Goal: Task Accomplishment & Management: Complete application form

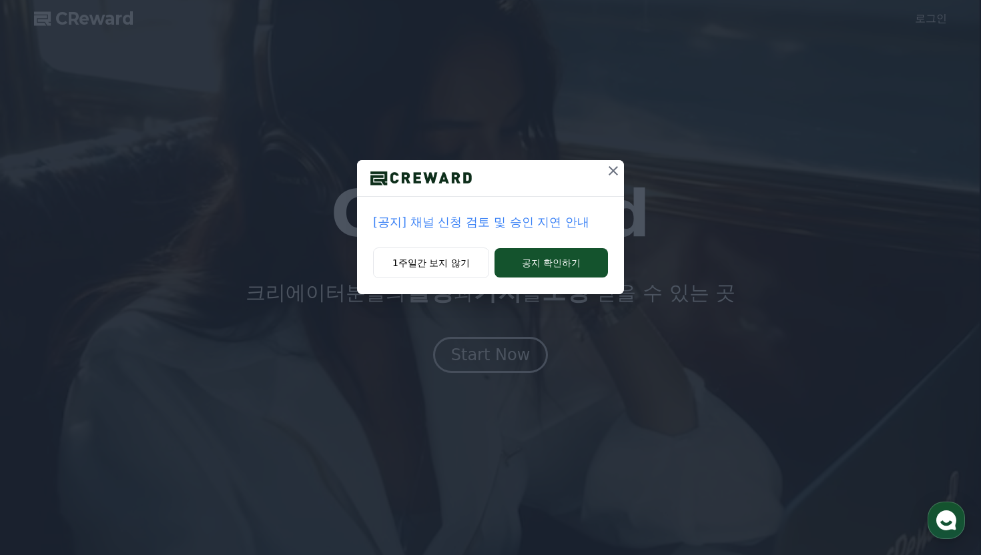
click at [497, 222] on p "[공지] 채널 신청 검토 및 승인 지연 안내" at bounding box center [490, 222] width 235 height 19
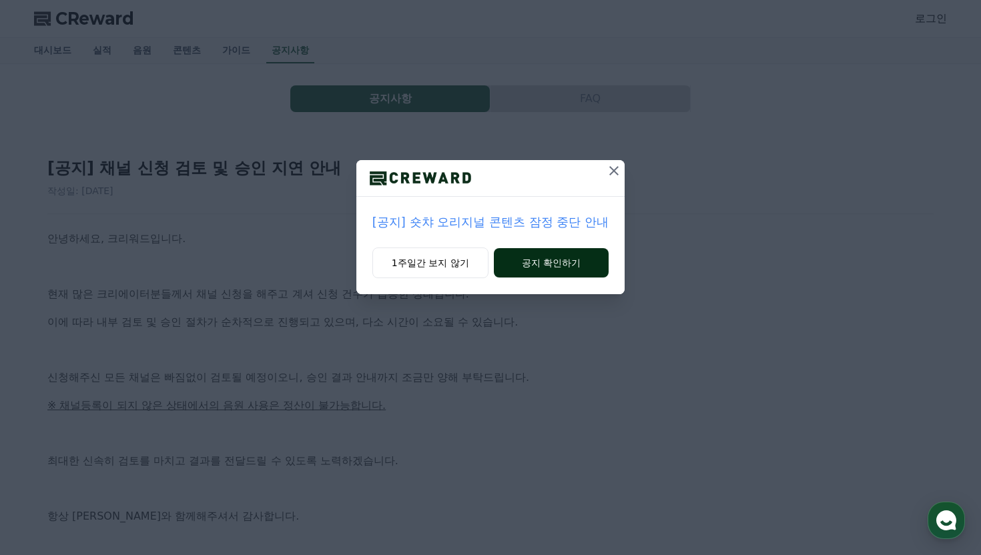
click at [564, 264] on button "공지 확인하기" at bounding box center [551, 262] width 115 height 29
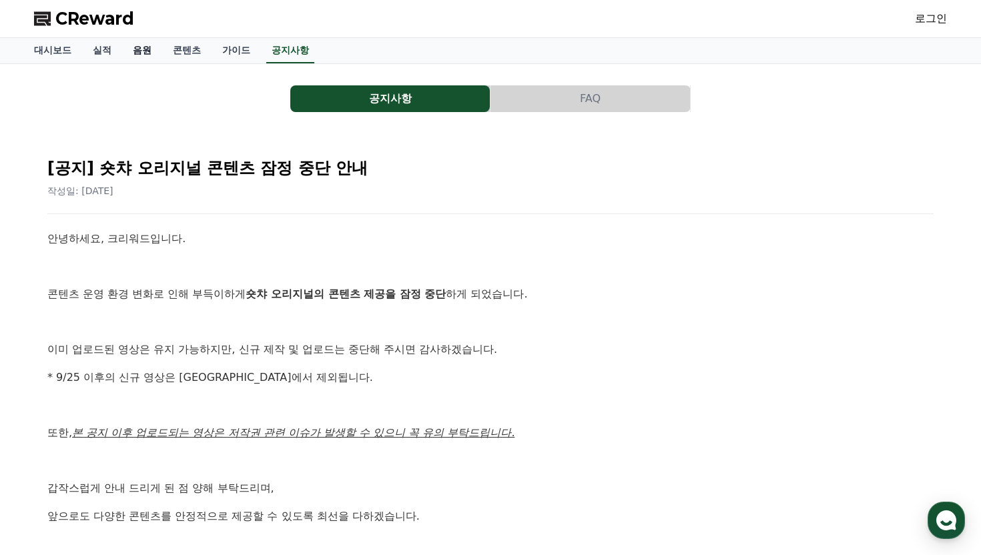
click at [135, 49] on link "음원" at bounding box center [142, 50] width 40 height 25
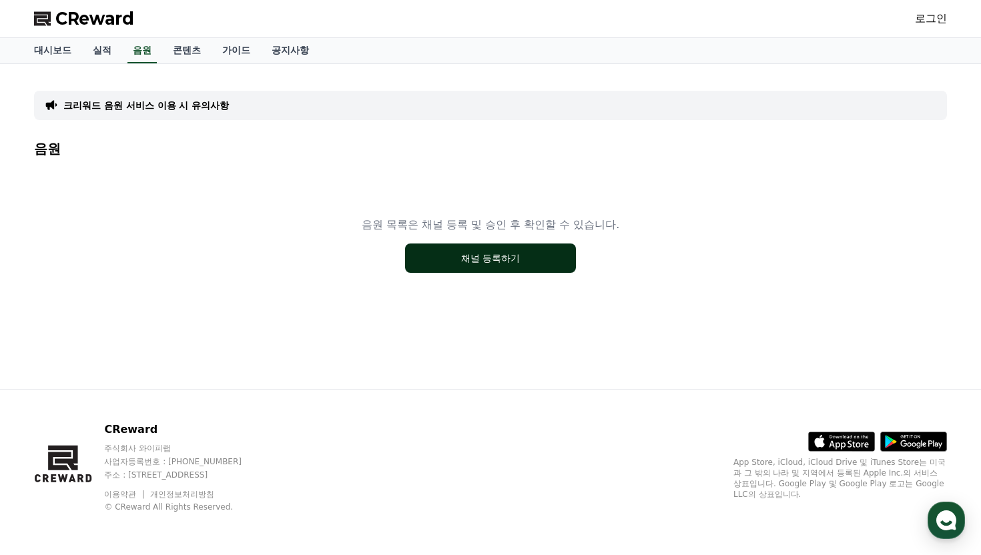
click at [489, 254] on button "채널 등록하기" at bounding box center [490, 258] width 171 height 29
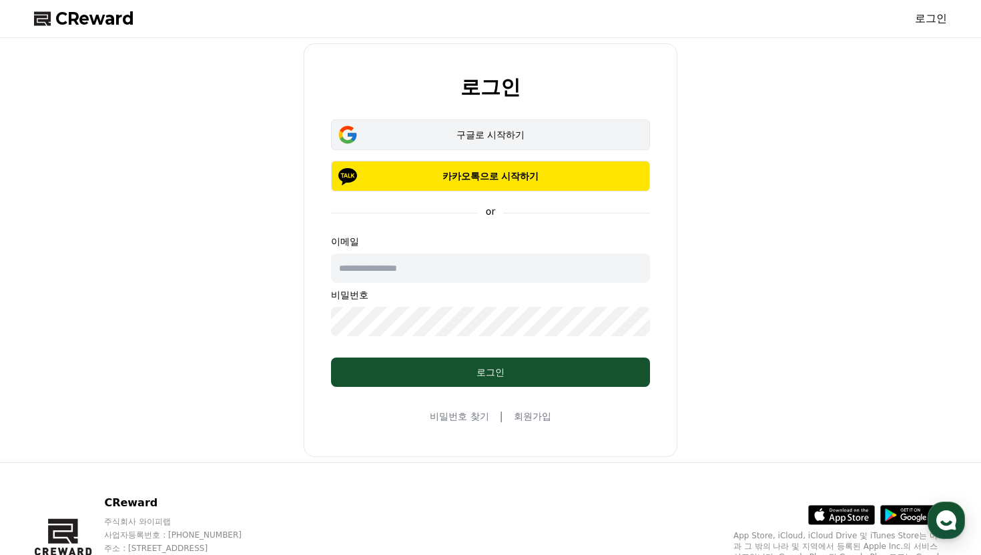
click at [479, 139] on div "구글로 시작하기" at bounding box center [490, 134] width 280 height 13
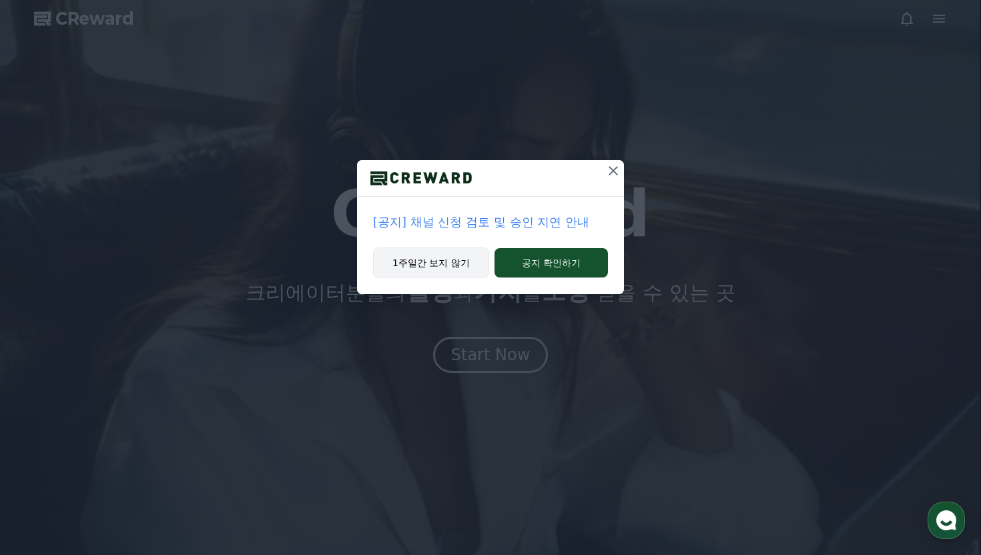
click at [415, 256] on button "1주일간 보지 않기" at bounding box center [431, 263] width 116 height 31
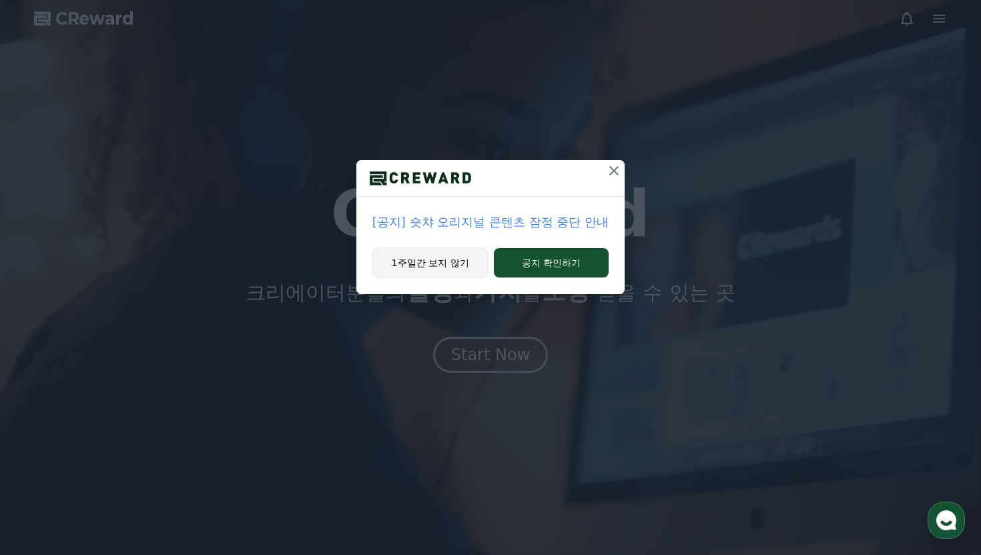
click at [426, 260] on button "1주일간 보지 않기" at bounding box center [430, 263] width 116 height 31
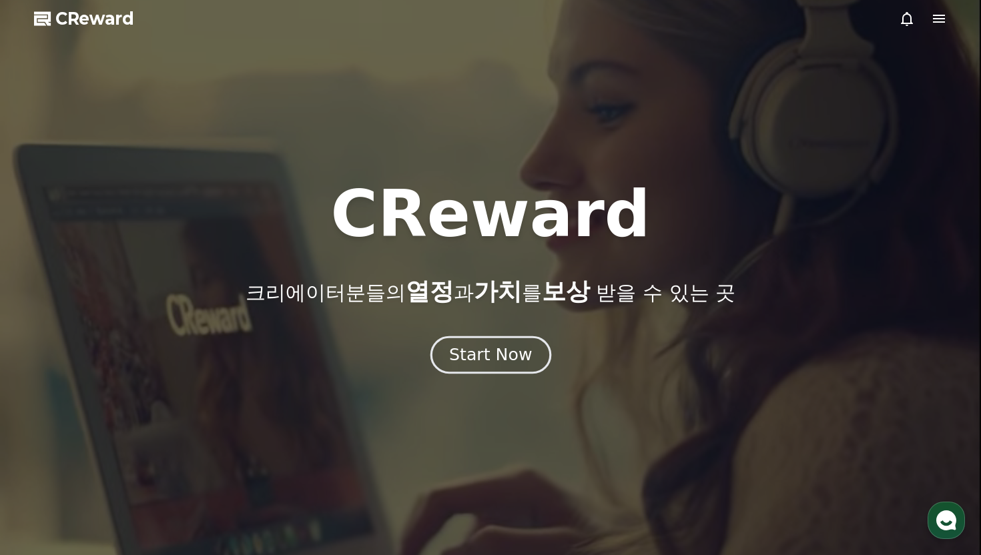
click at [485, 372] on button "Start Now" at bounding box center [490, 355] width 121 height 38
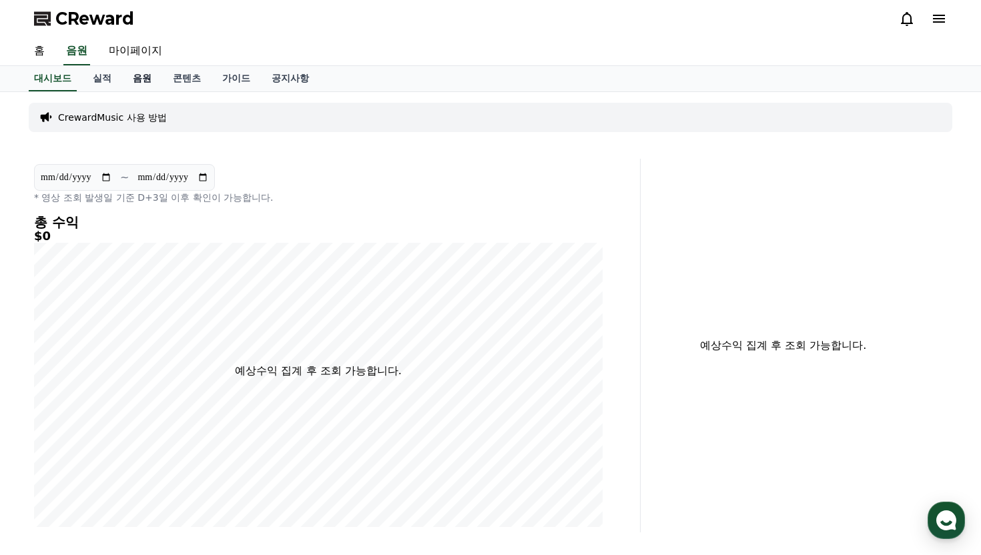
click at [136, 79] on link "음원" at bounding box center [142, 78] width 40 height 25
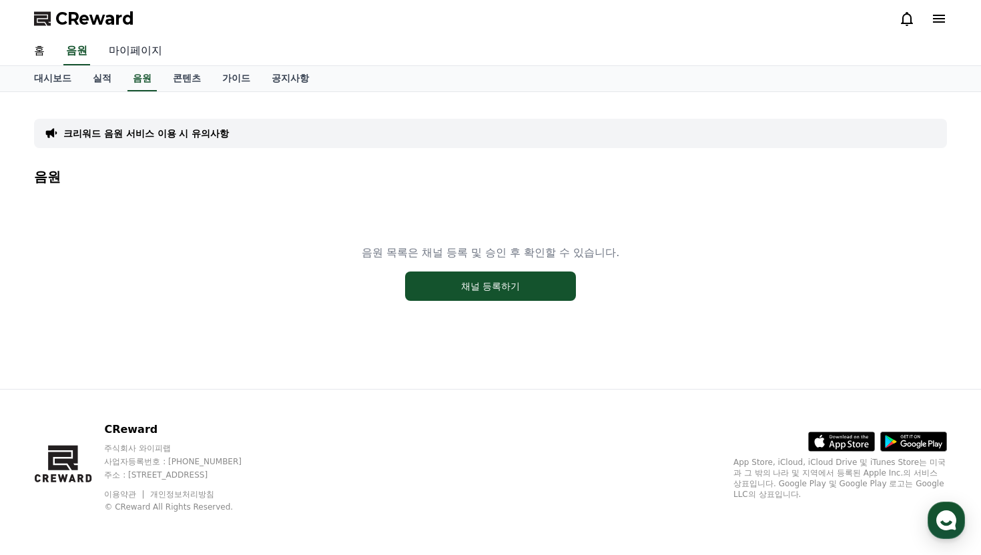
click at [140, 50] on link "마이페이지" at bounding box center [135, 51] width 75 height 28
select select "**********"
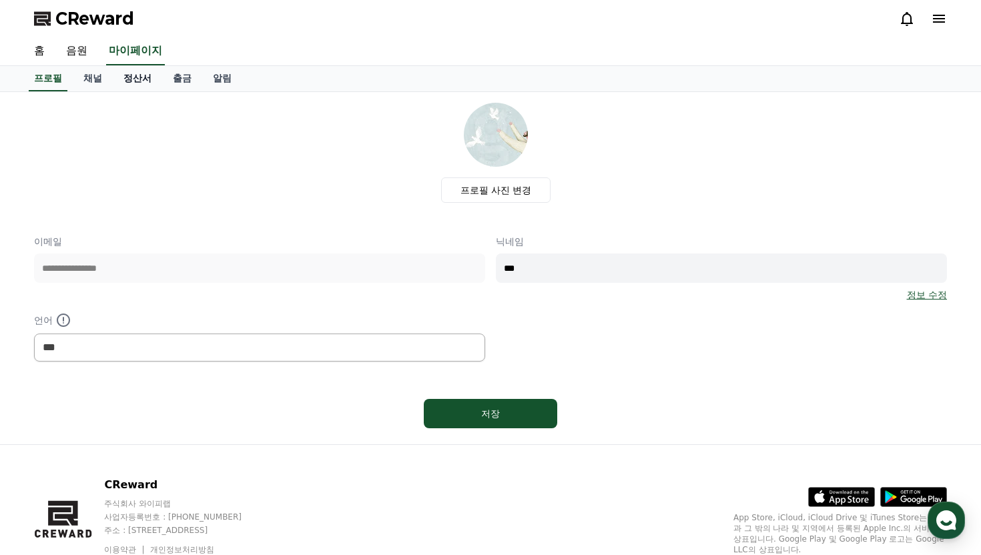
click at [129, 79] on link "정산서" at bounding box center [137, 78] width 49 height 25
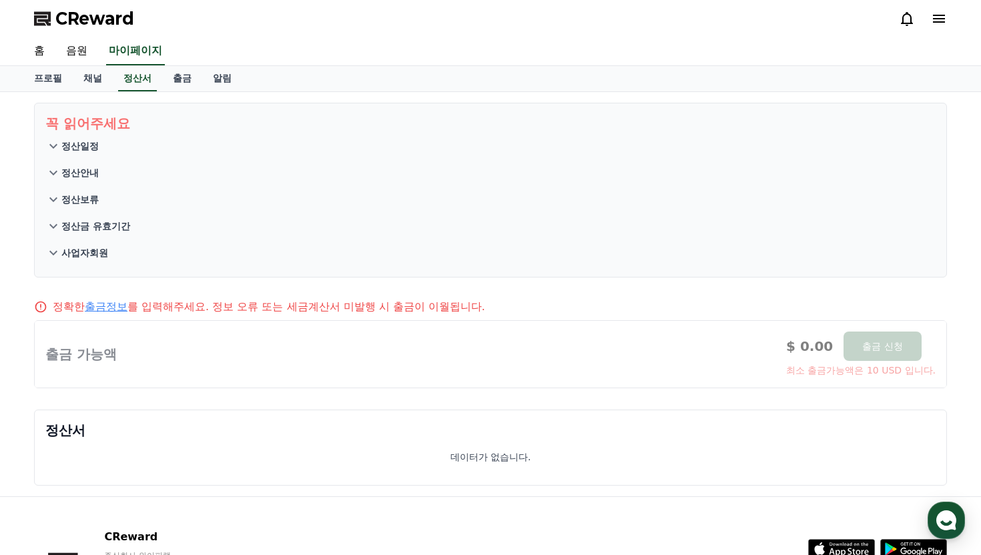
click at [102, 16] on span "CReward" at bounding box center [94, 18] width 79 height 21
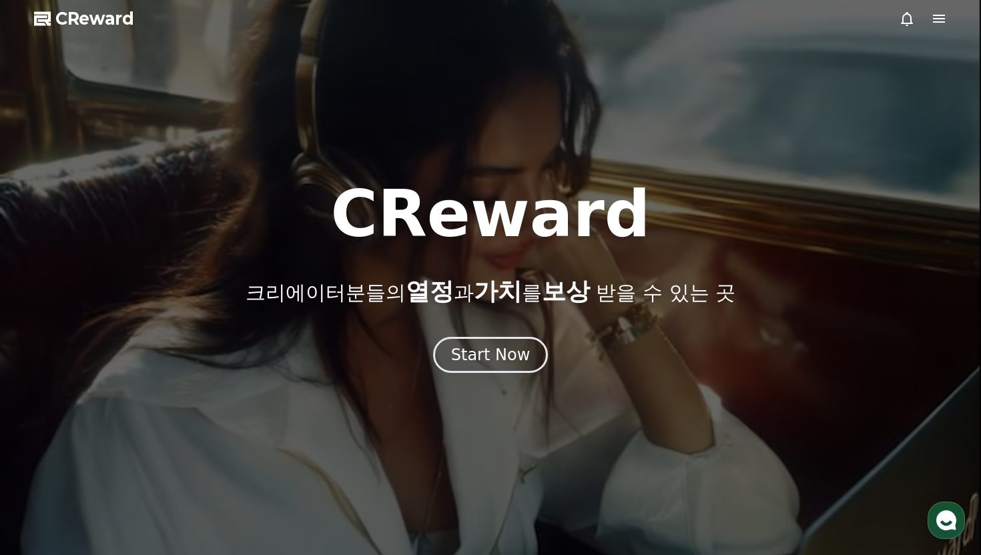
click at [102, 16] on span "CReward" at bounding box center [94, 18] width 79 height 21
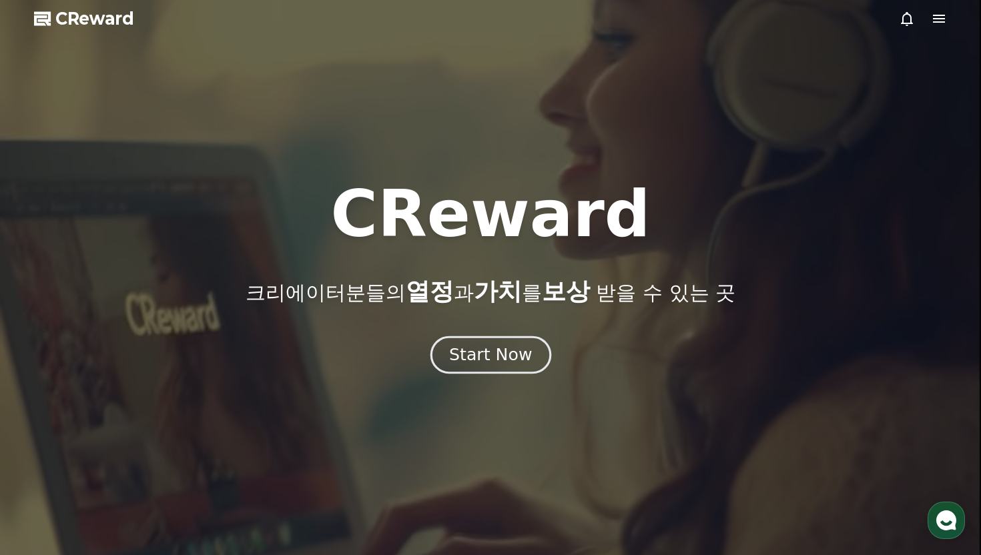
click at [474, 362] on div "Start Now" at bounding box center [490, 355] width 83 height 23
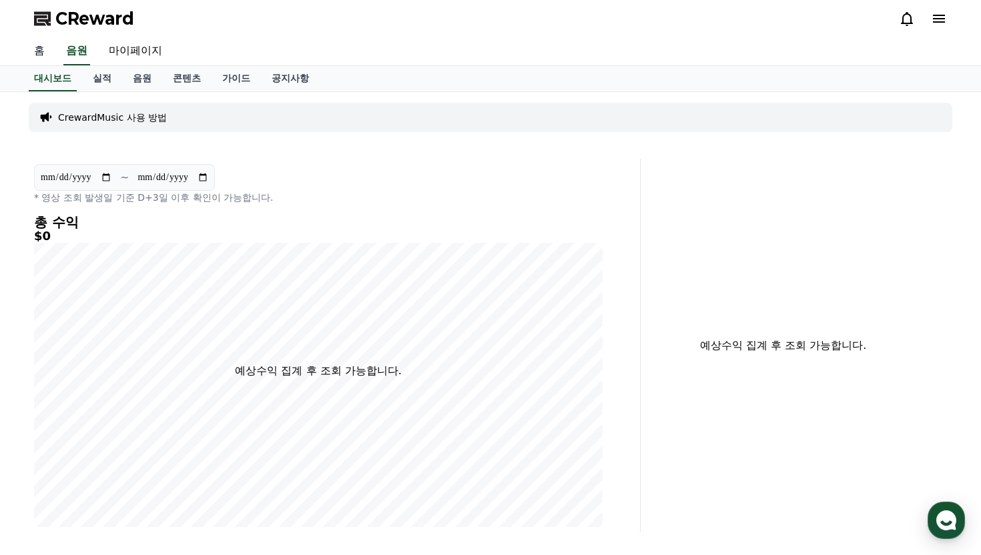
click at [46, 53] on link "홈" at bounding box center [39, 51] width 32 height 28
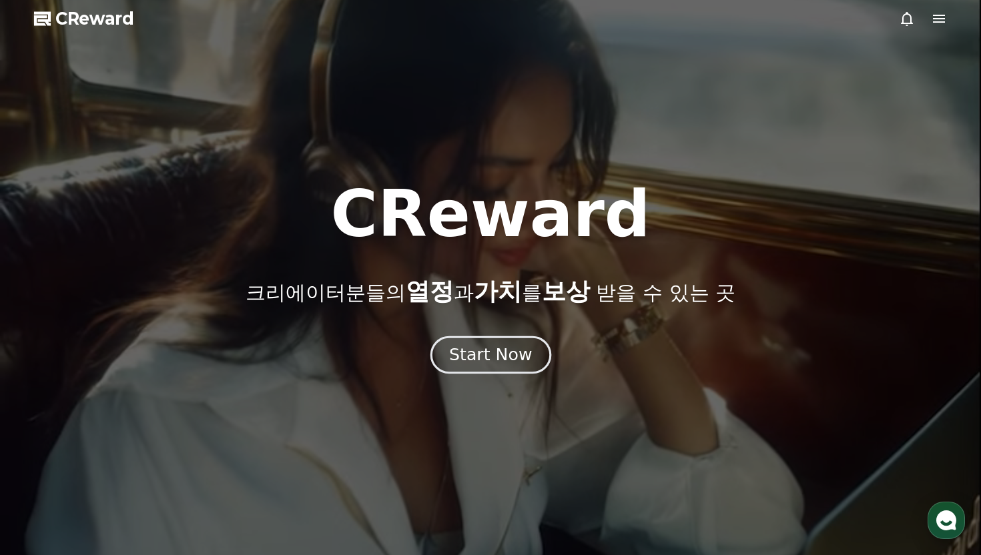
click at [492, 364] on div "Start Now" at bounding box center [490, 355] width 83 height 23
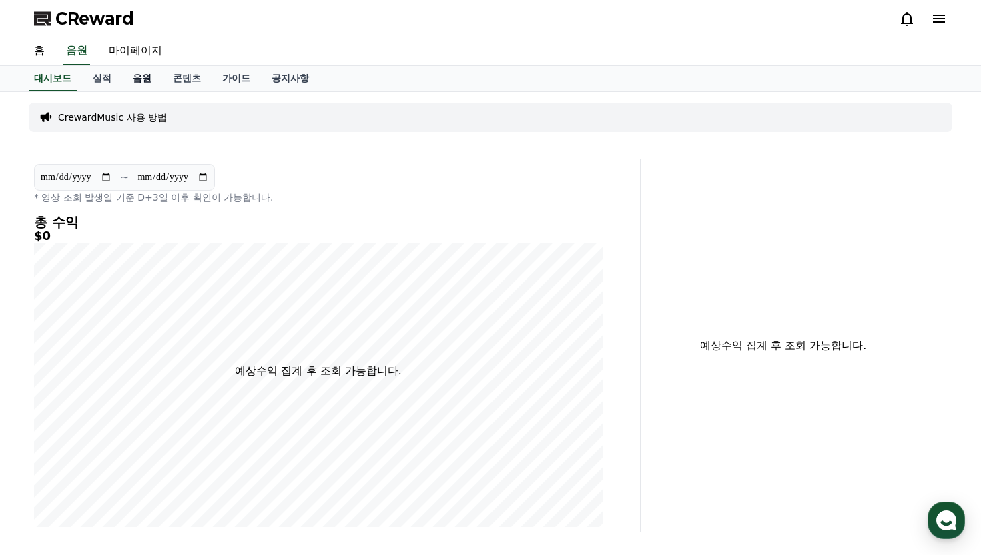
click at [131, 81] on link "음원" at bounding box center [142, 78] width 40 height 25
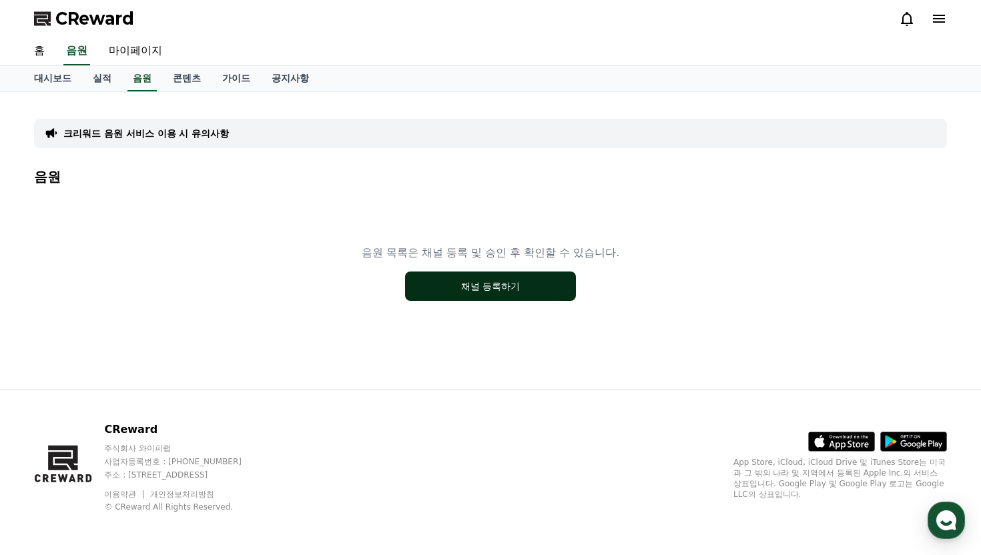
click at [479, 281] on button "채널 등록하기" at bounding box center [490, 286] width 171 height 29
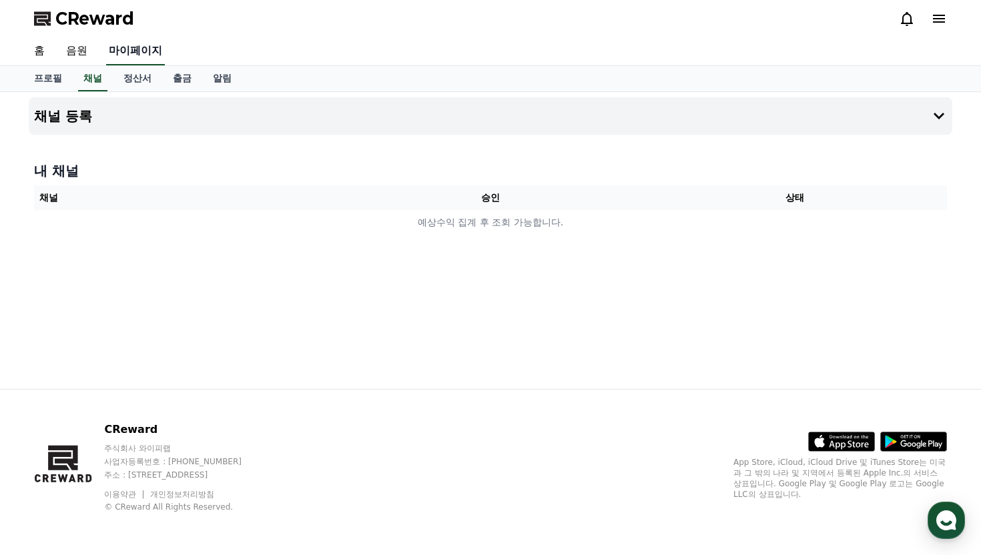
click at [119, 55] on link "마이페이지" at bounding box center [135, 51] width 59 height 28
select select "**********"
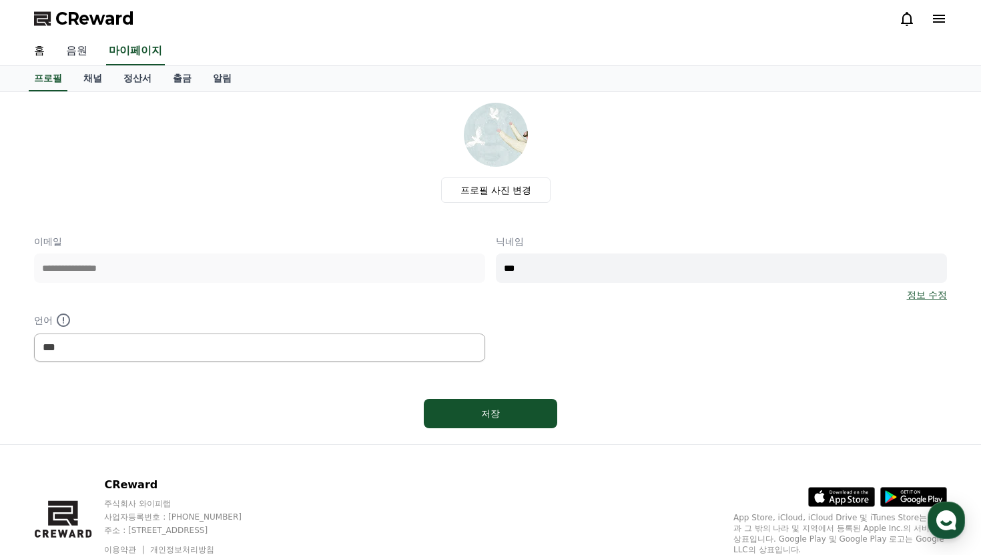
click at [67, 51] on link "음원" at bounding box center [76, 51] width 43 height 28
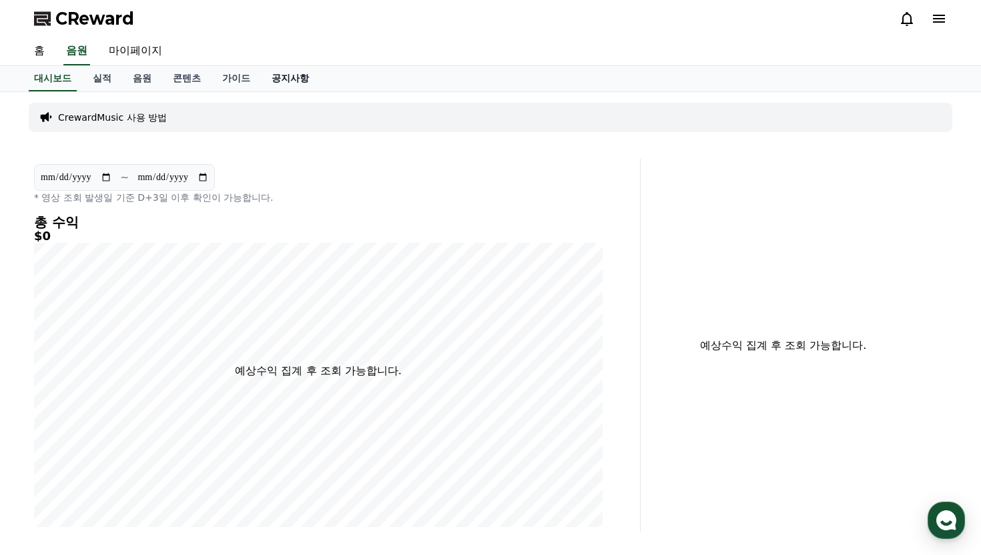
click at [266, 83] on link "공지사항" at bounding box center [290, 78] width 59 height 25
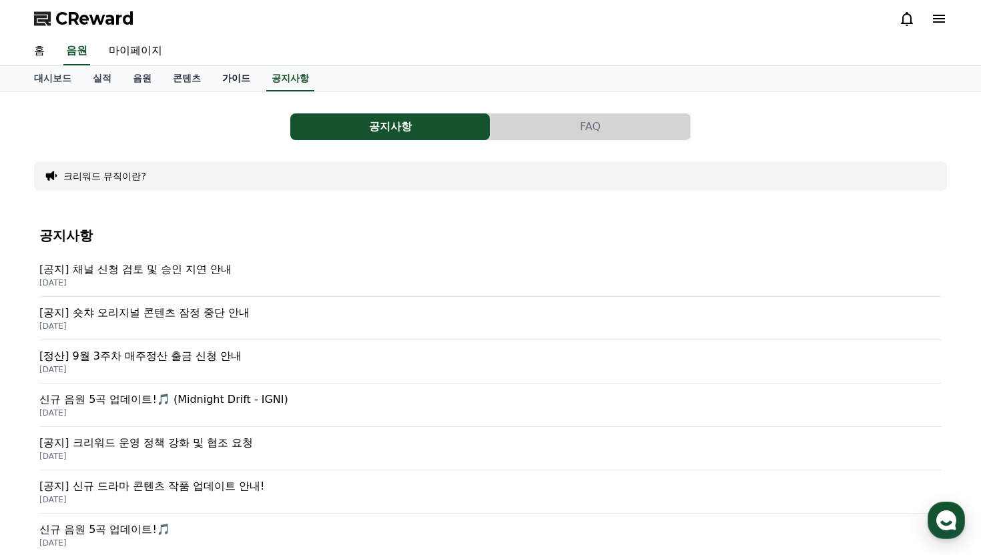
click at [218, 85] on link "가이드" at bounding box center [236, 78] width 49 height 25
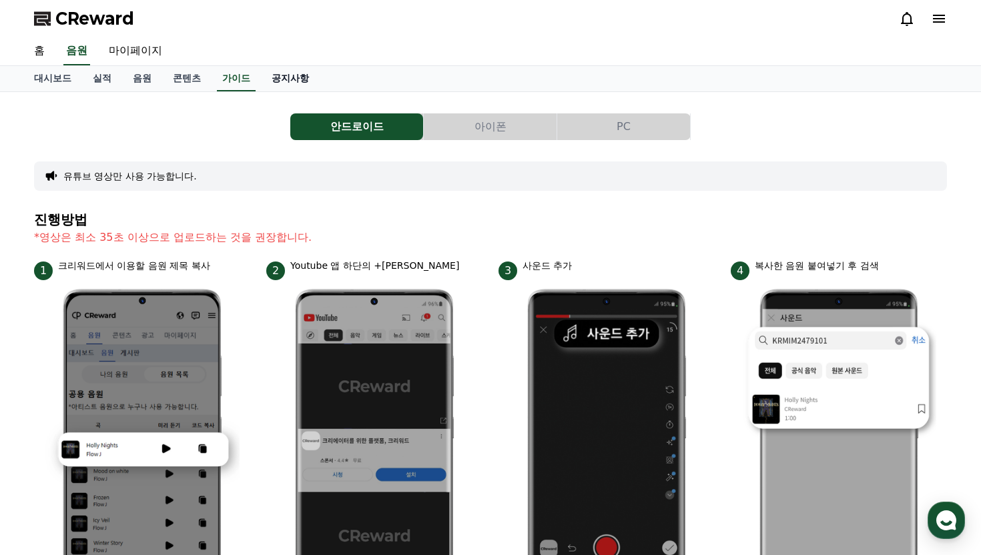
click at [273, 79] on link "공지사항" at bounding box center [290, 78] width 59 height 25
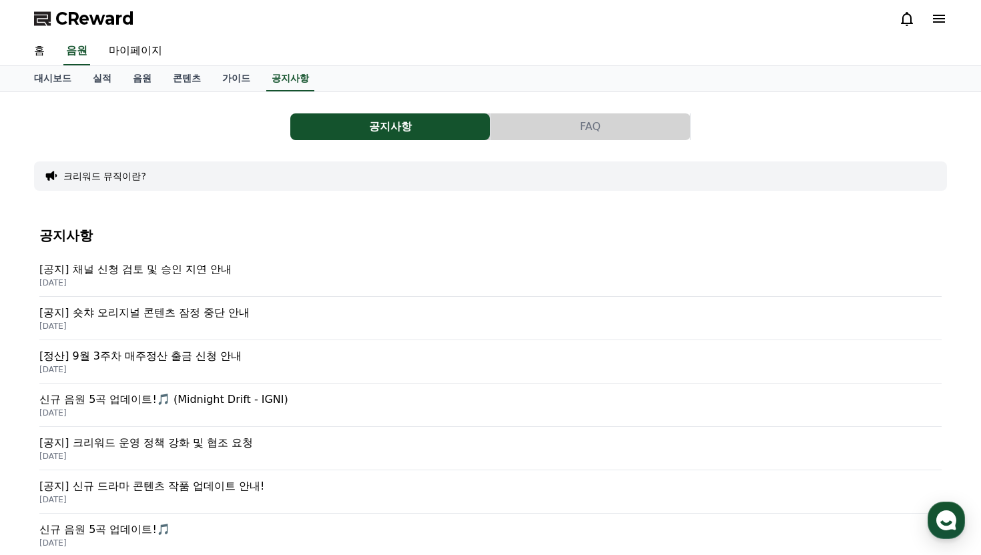
click at [180, 268] on p "[공지] 채널 신청 검토 및 승인 지연 안내" at bounding box center [490, 270] width 902 height 16
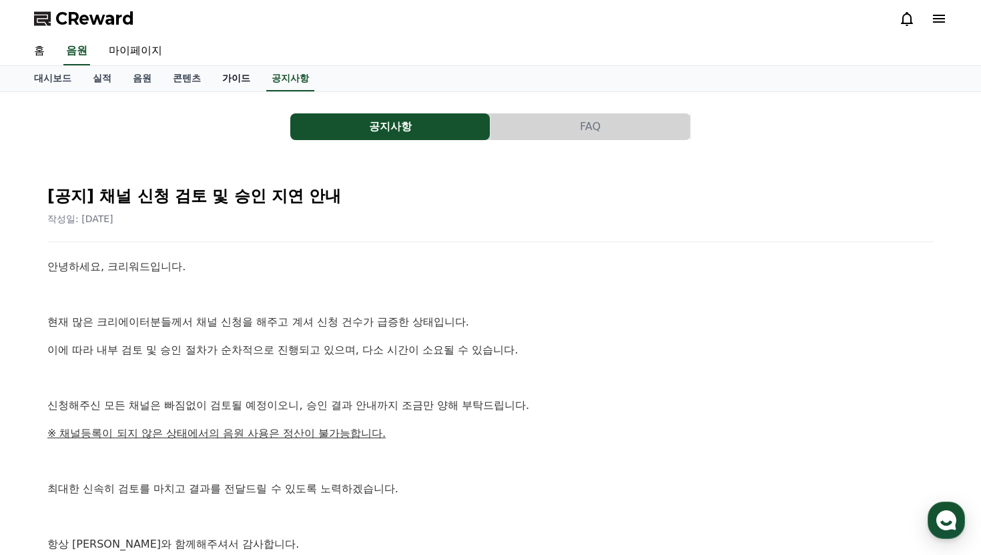
click at [225, 75] on link "가이드" at bounding box center [236, 78] width 49 height 25
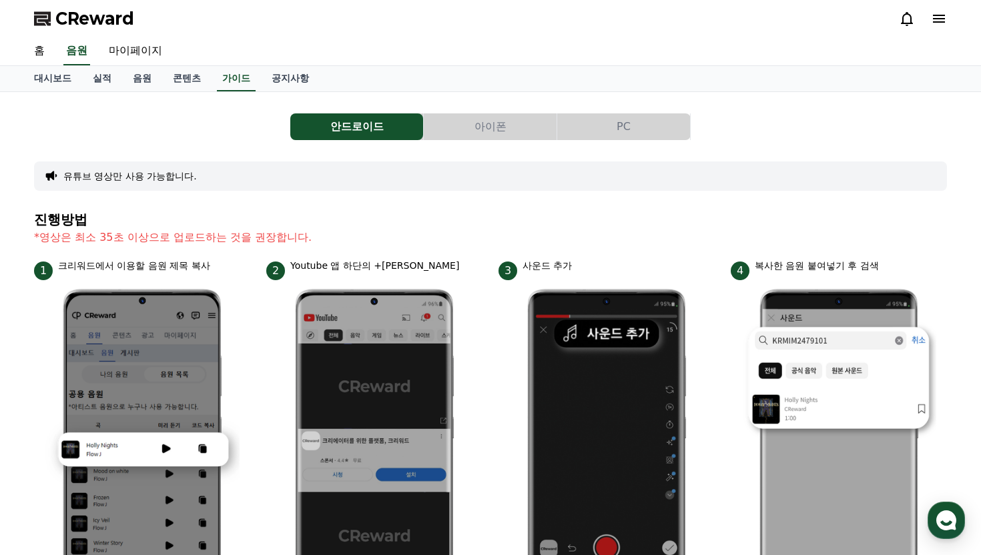
click at [614, 122] on button "PC" at bounding box center [623, 126] width 133 height 27
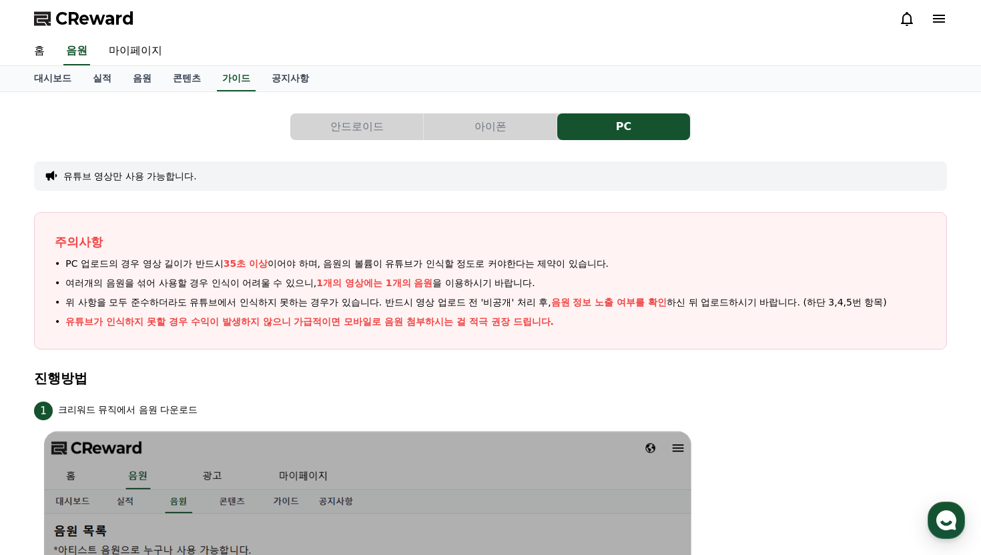
click at [480, 133] on button "아이폰" at bounding box center [490, 126] width 133 height 27
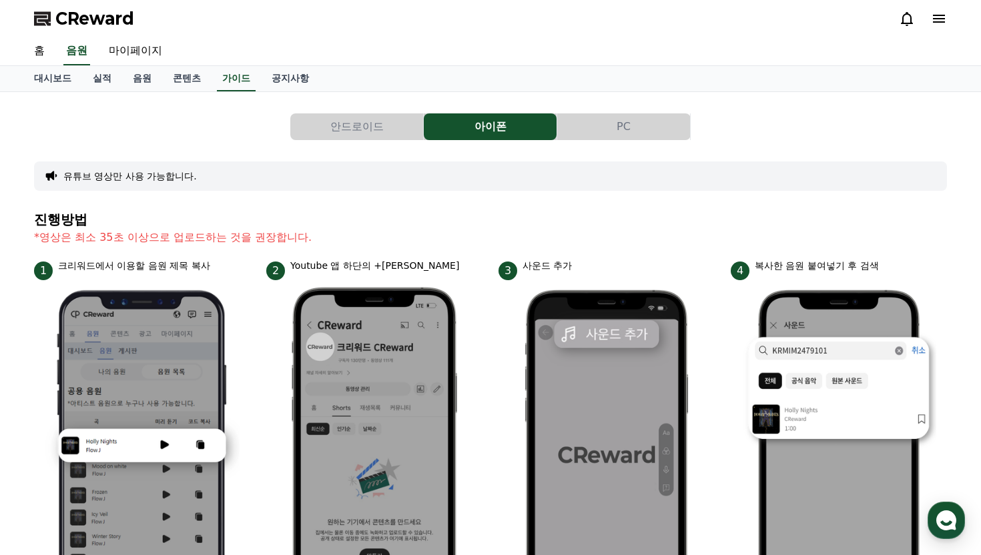
click at [358, 131] on button "안드로이드" at bounding box center [356, 126] width 133 height 27
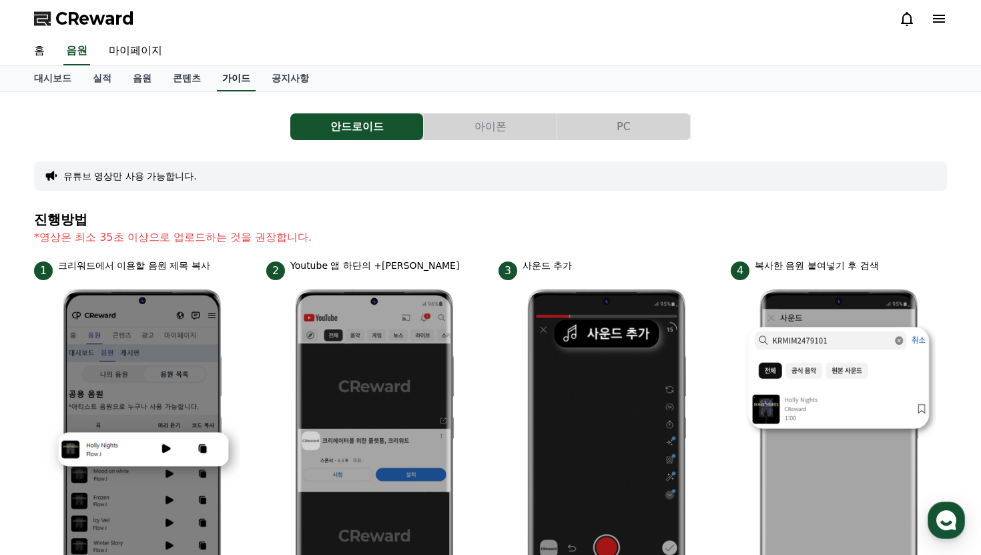
click at [227, 79] on link "가이드" at bounding box center [236, 78] width 39 height 25
click at [176, 89] on link "콘텐츠" at bounding box center [186, 78] width 49 height 25
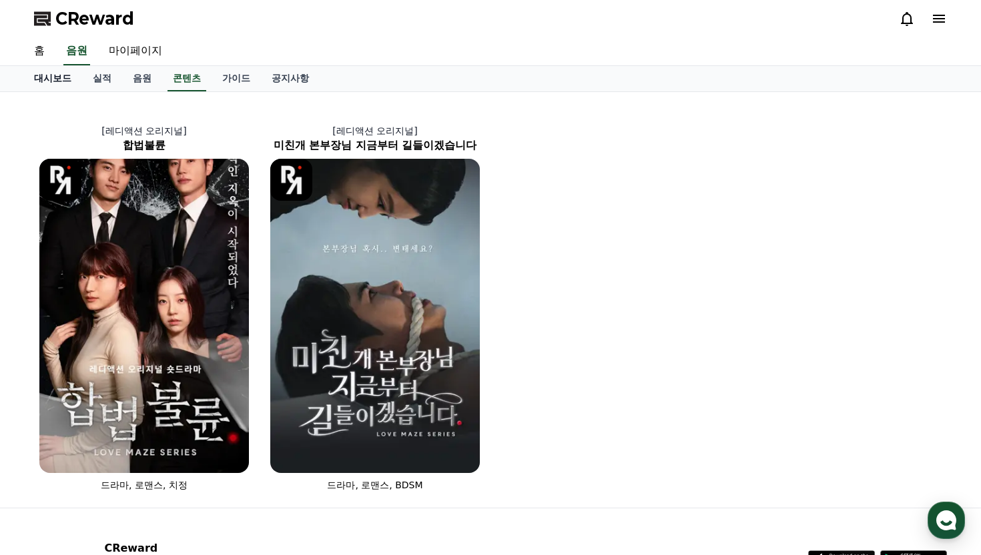
click at [48, 77] on link "대시보드" at bounding box center [52, 78] width 59 height 25
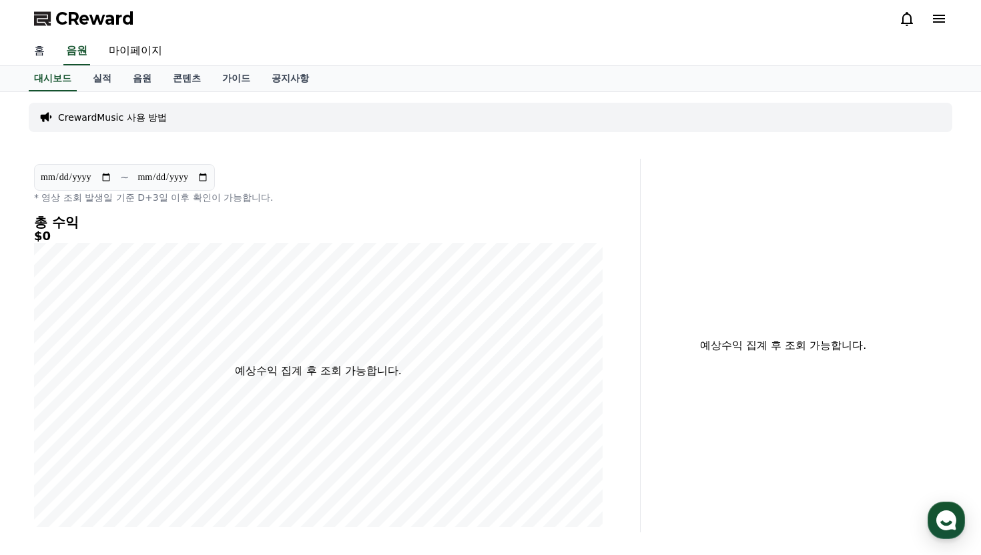
click at [39, 49] on link "홈" at bounding box center [39, 51] width 32 height 28
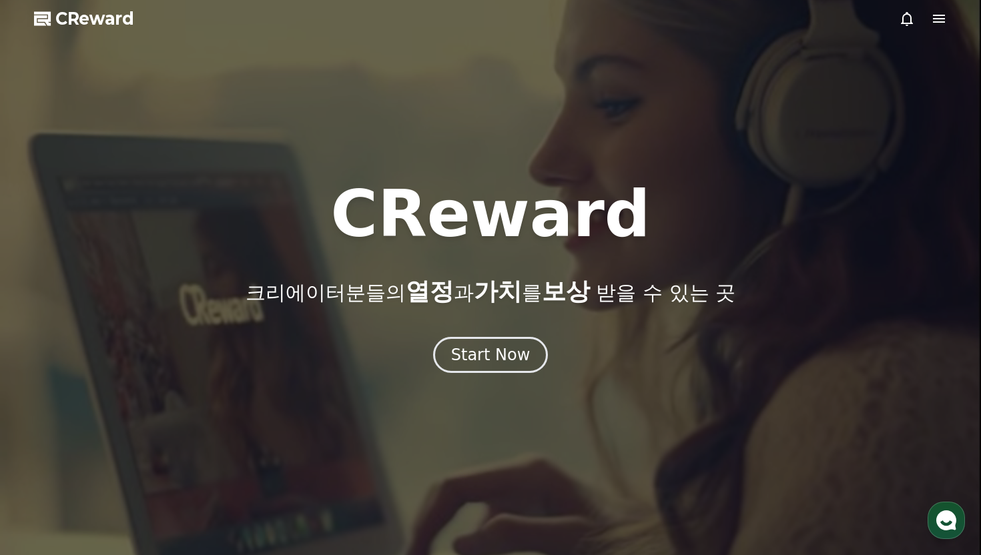
click at [80, 23] on span "CReward" at bounding box center [94, 18] width 79 height 21
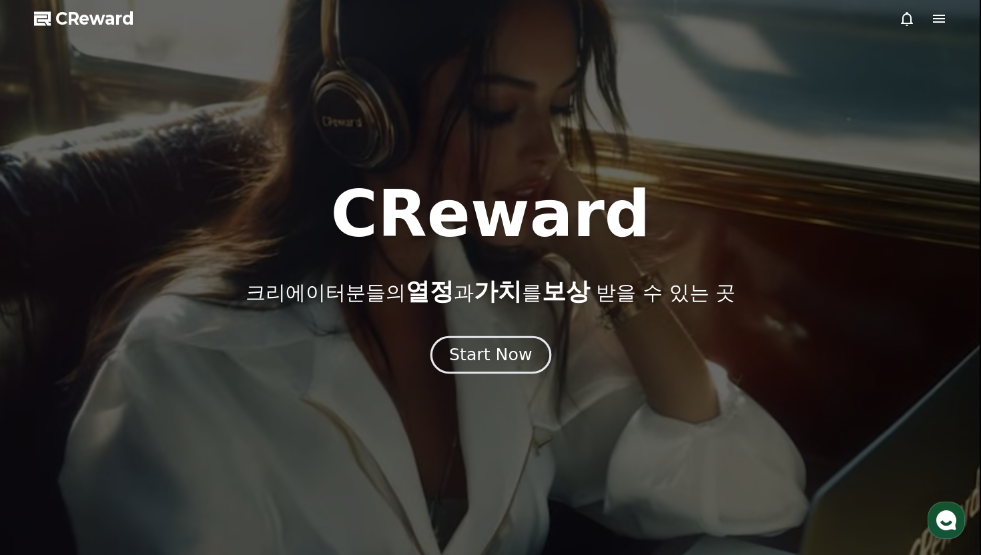
click at [493, 354] on div "Start Now" at bounding box center [490, 355] width 83 height 23
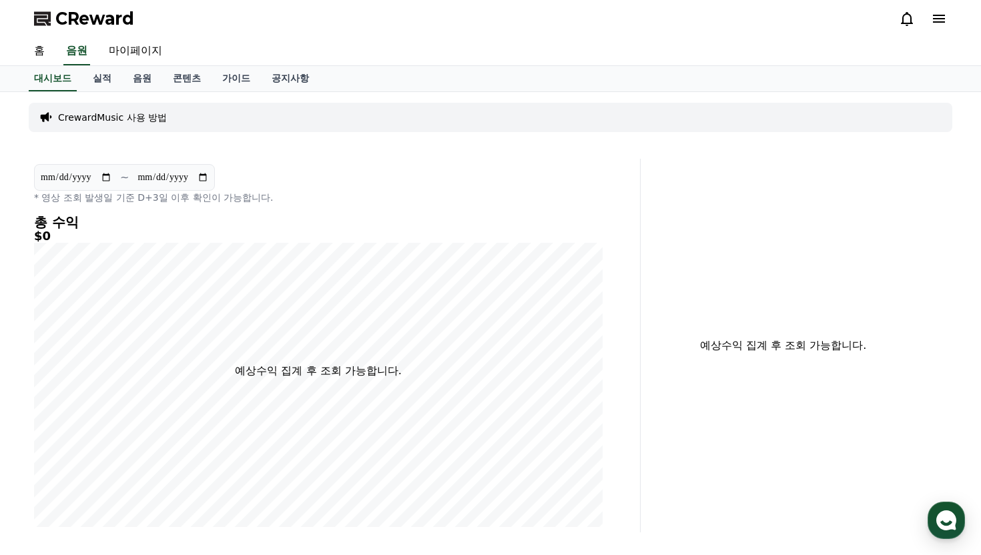
click at [929, 17] on div at bounding box center [923, 19] width 48 height 16
click at [940, 18] on icon at bounding box center [939, 19] width 12 height 8
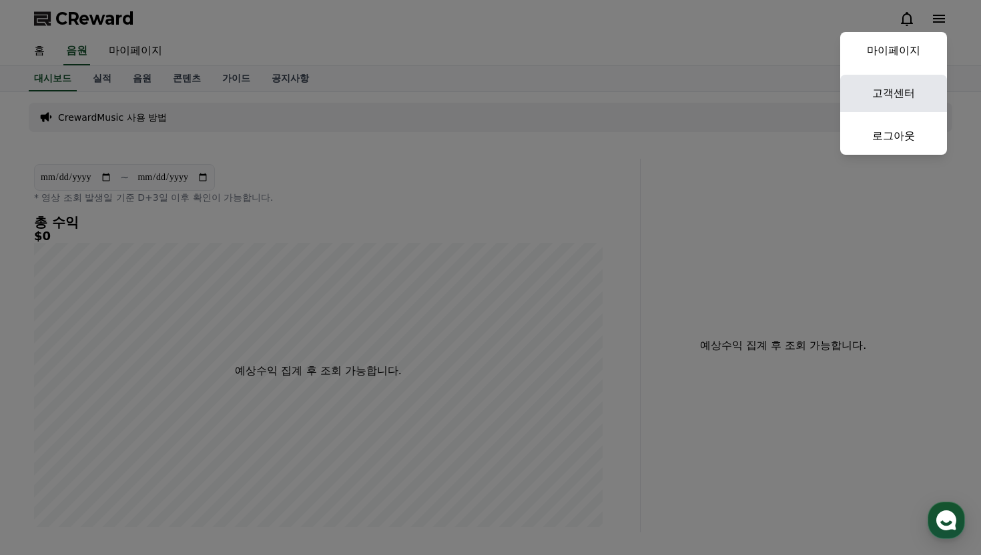
click at [890, 91] on link "고객센터" at bounding box center [893, 93] width 107 height 37
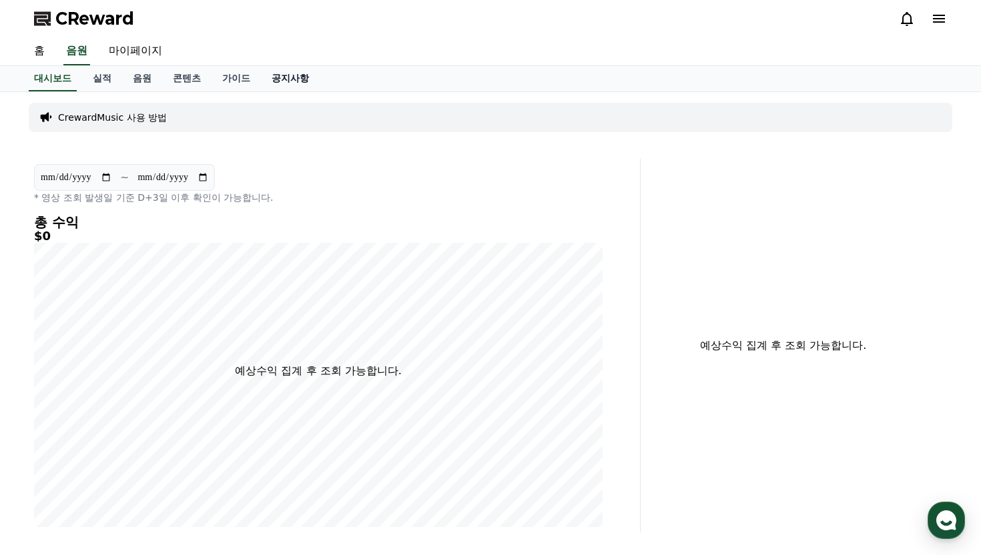
click at [261, 77] on link "공지사항" at bounding box center [290, 78] width 59 height 25
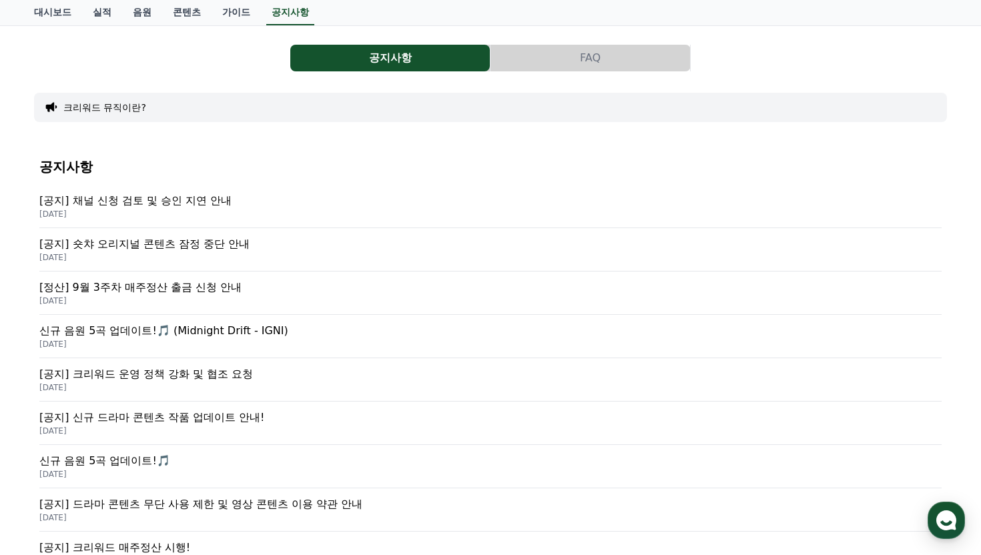
scroll to position [59, 0]
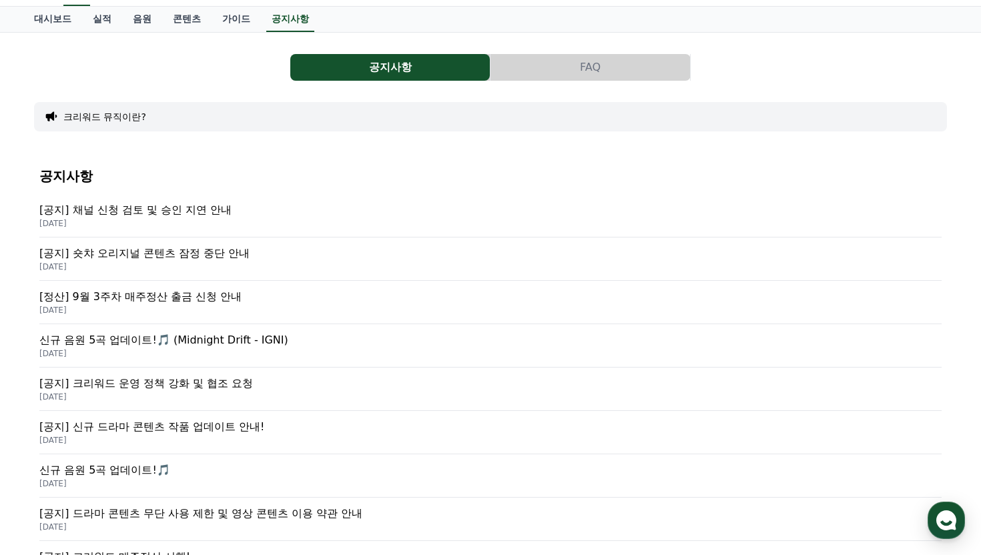
click at [561, 63] on button "FAQ" at bounding box center [591, 67] width 200 height 27
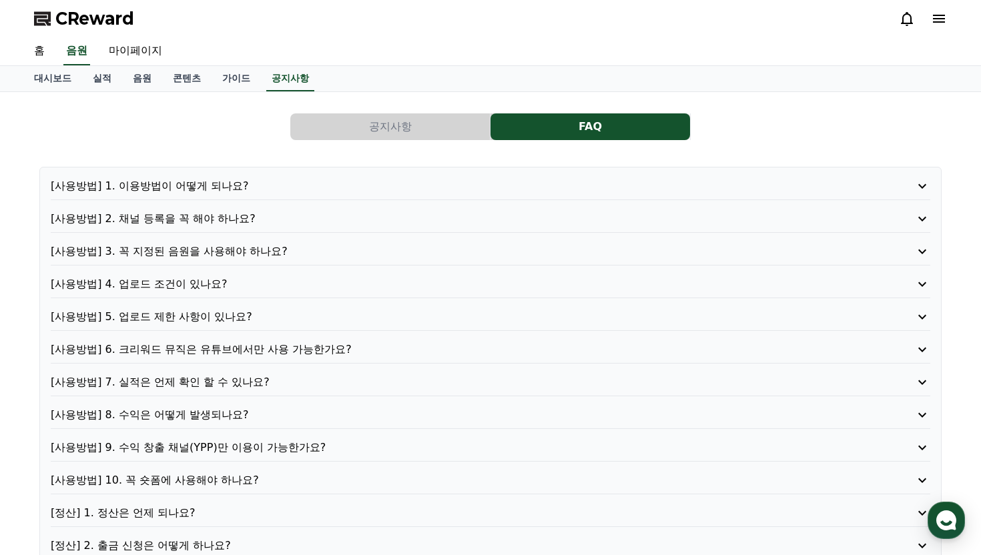
click at [184, 187] on p "[사용방법] 1. 이용방법이 어떻게 되나요?" at bounding box center [456, 186] width 810 height 16
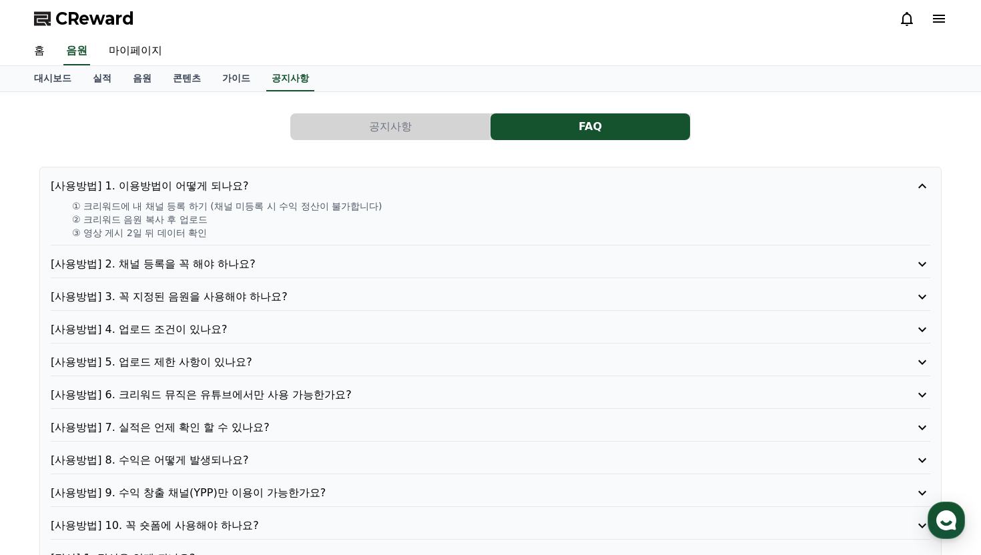
click at [160, 209] on p "① 크리워드에 내 채널 등록 하기 (채널 미등록 시 수익 정산이 불가합니다)" at bounding box center [501, 206] width 858 height 13
click at [186, 264] on p "[사용방법] 2. 채널 등록을 꼭 해야 하나요?" at bounding box center [456, 264] width 810 height 16
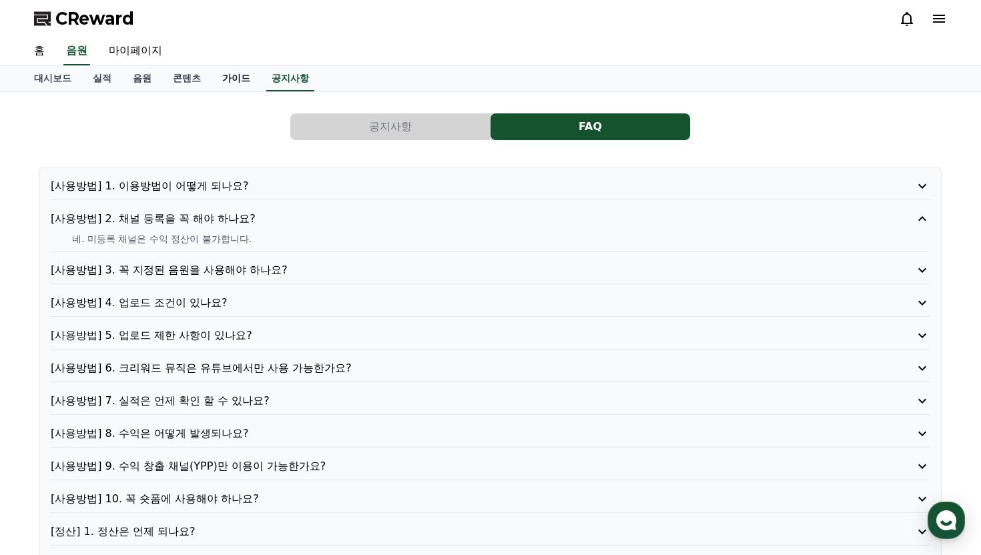
click at [223, 77] on link "가이드" at bounding box center [236, 78] width 49 height 25
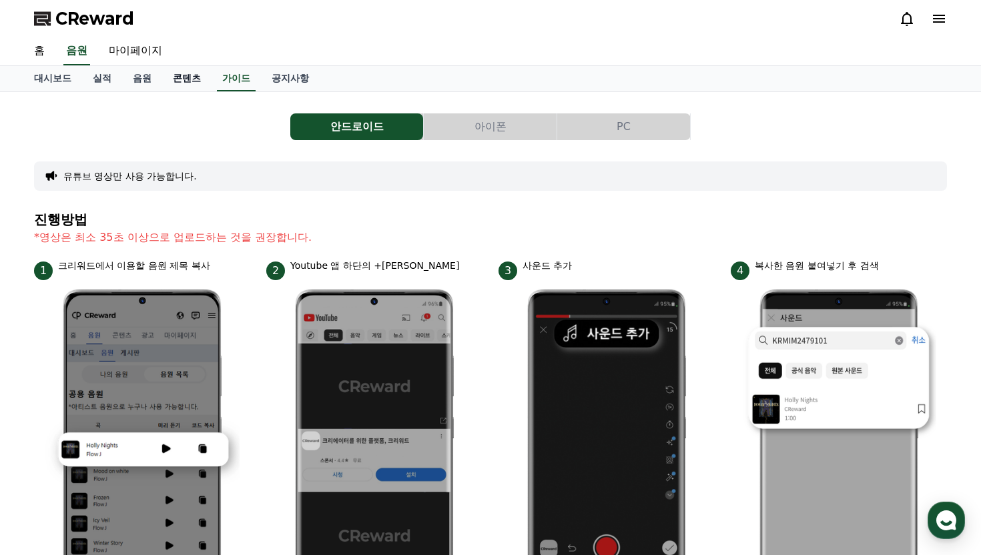
click at [175, 79] on link "콘텐츠" at bounding box center [186, 78] width 49 height 25
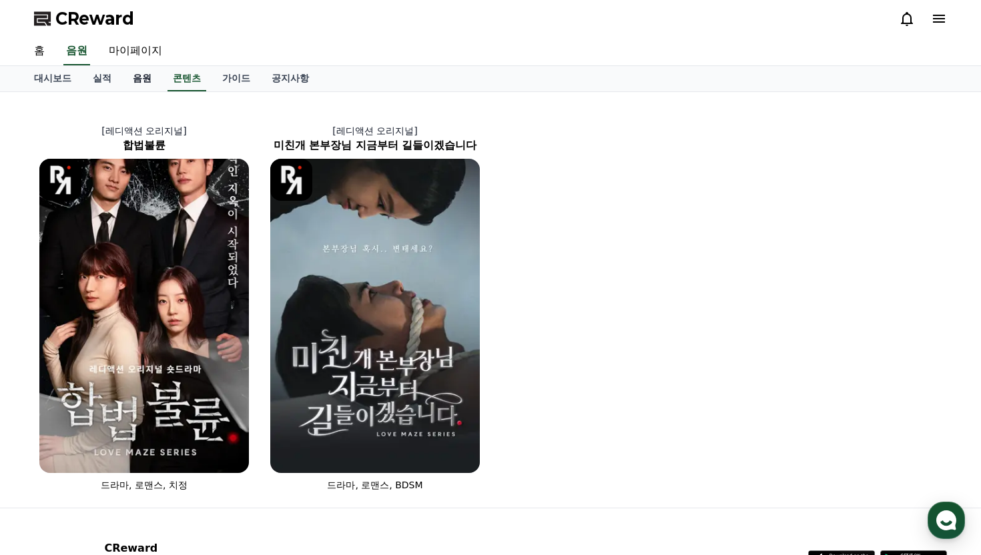
click at [135, 90] on link "음원" at bounding box center [142, 78] width 40 height 25
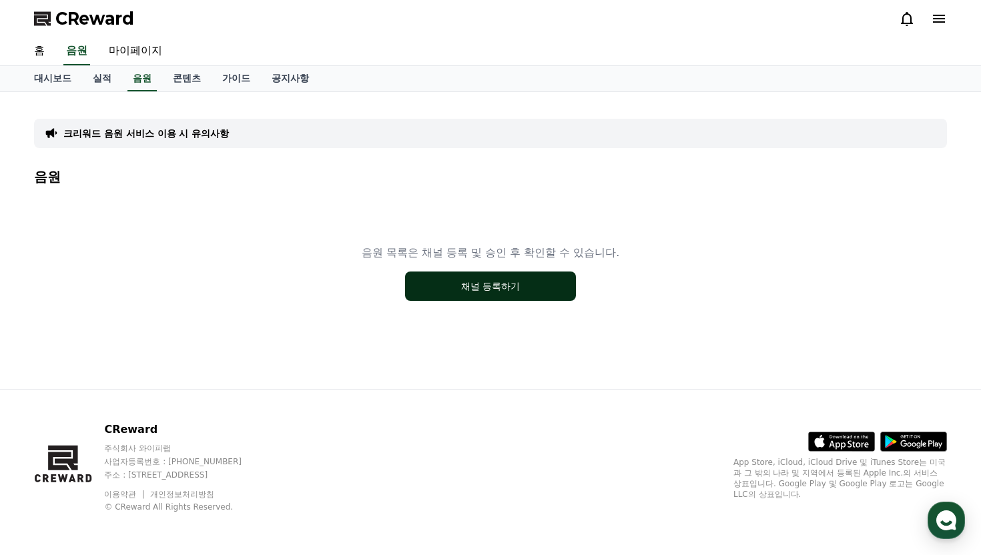
click at [503, 292] on button "채널 등록하기" at bounding box center [490, 286] width 171 height 29
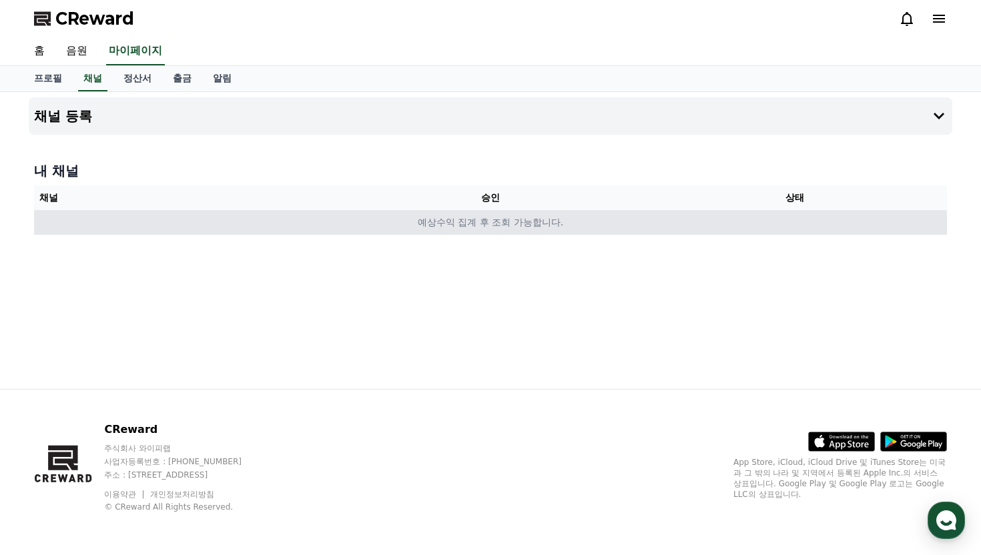
click at [479, 220] on td "예상수익 집계 후 조회 가능합니다." at bounding box center [490, 222] width 913 height 25
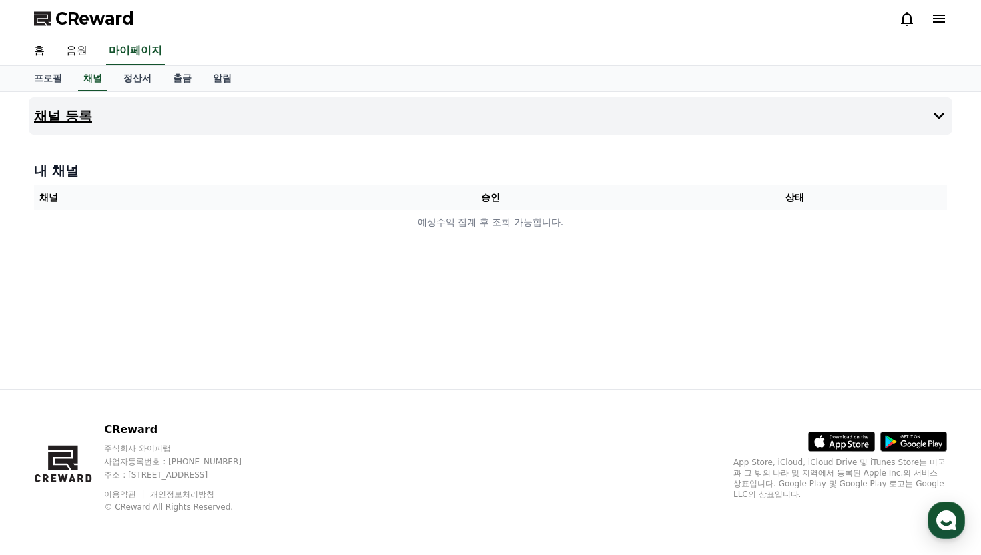
click at [66, 121] on h4 "채널 등록" at bounding box center [63, 116] width 58 height 15
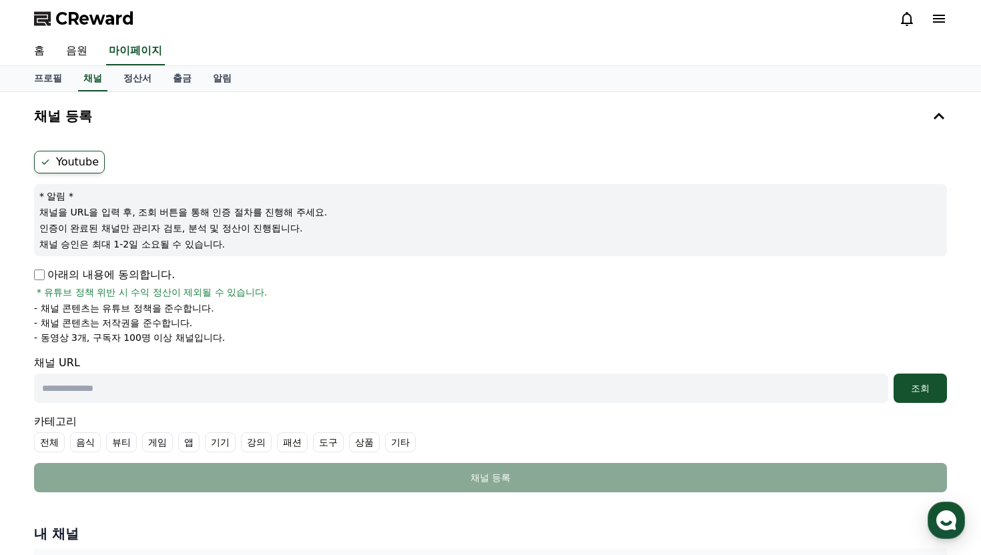
click at [57, 160] on label "Youtube" at bounding box center [69, 162] width 71 height 23
click at [137, 380] on input "text" at bounding box center [461, 388] width 854 height 29
paste input "**********"
type input "**********"
click at [922, 388] on div "조회" at bounding box center [920, 388] width 43 height 13
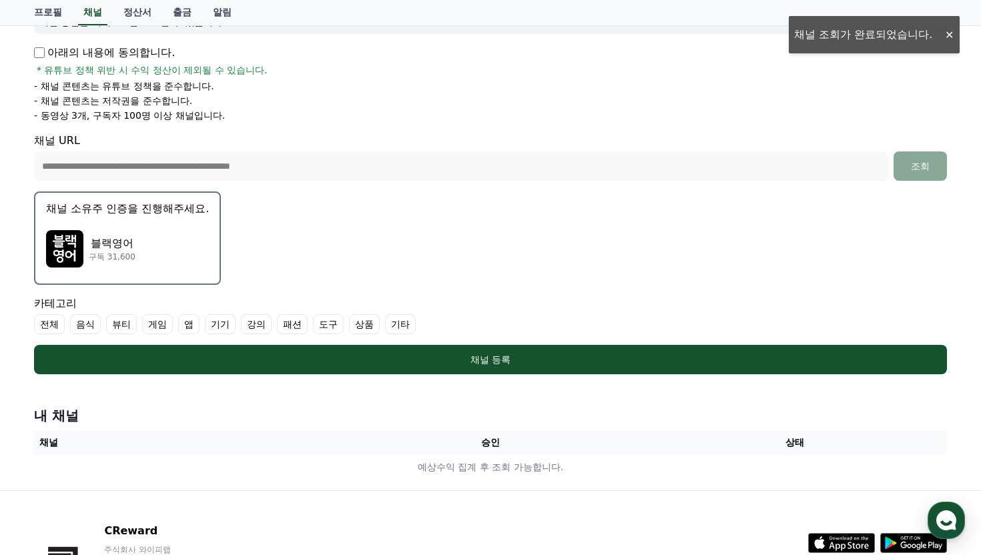
scroll to position [324, 0]
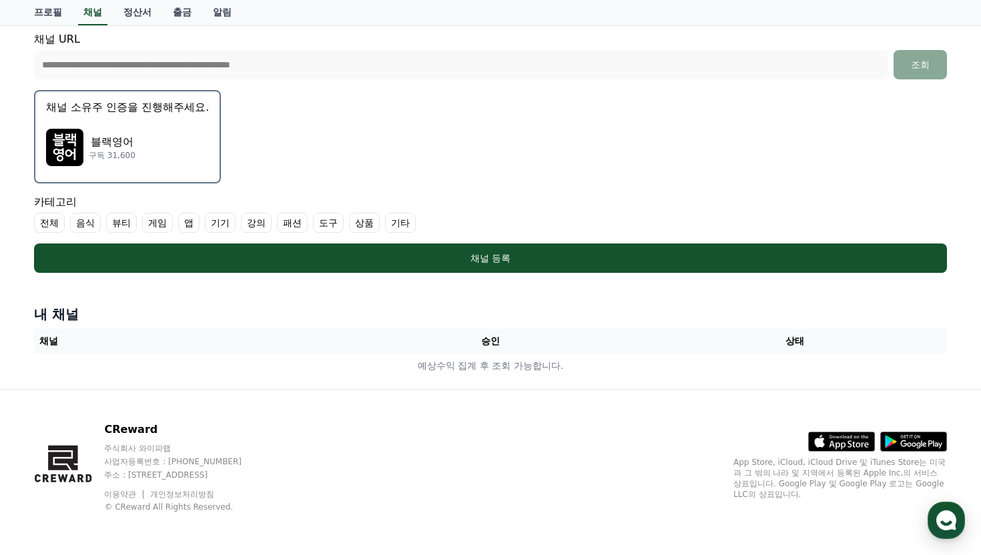
click at [243, 222] on label "강의" at bounding box center [256, 223] width 31 height 20
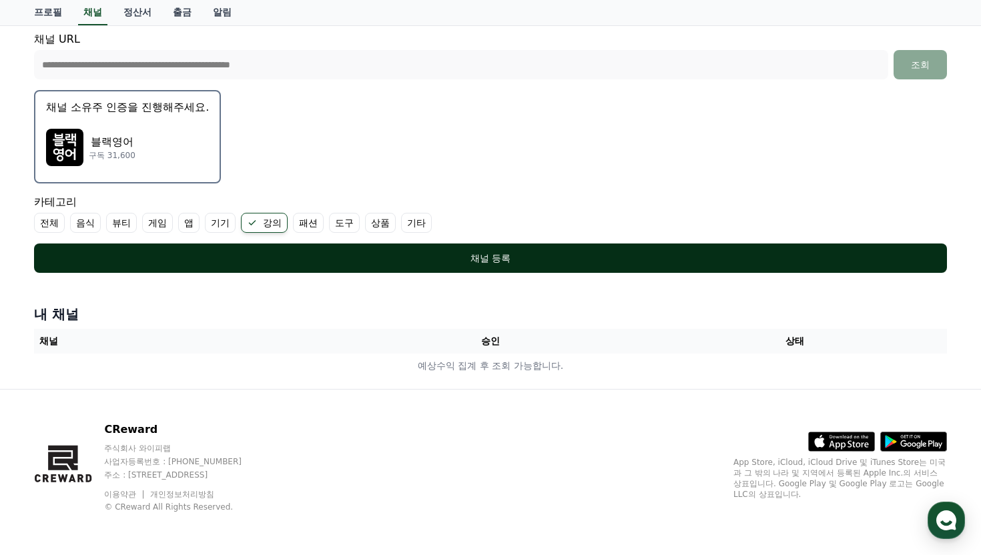
click at [495, 254] on div "채널 등록" at bounding box center [491, 258] width 860 height 13
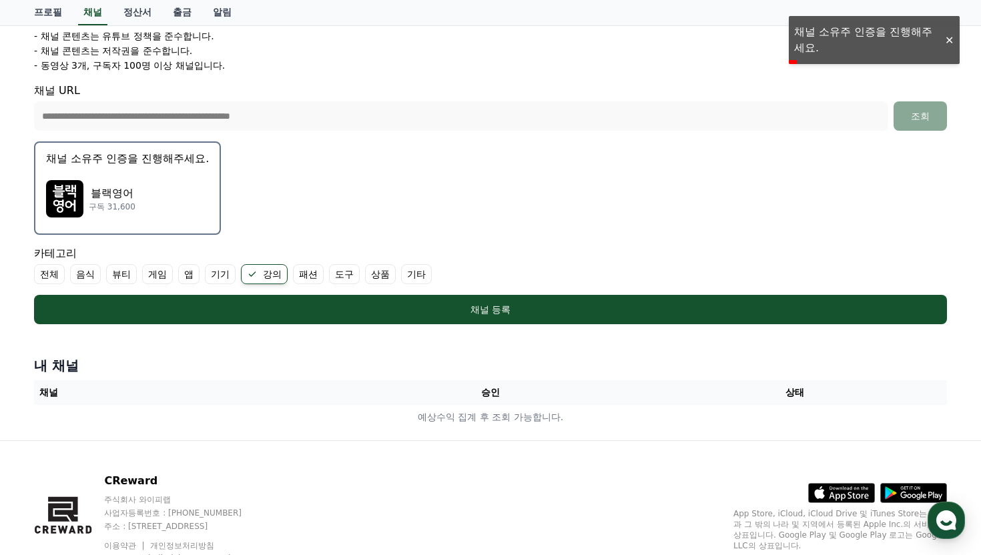
scroll to position [270, 0]
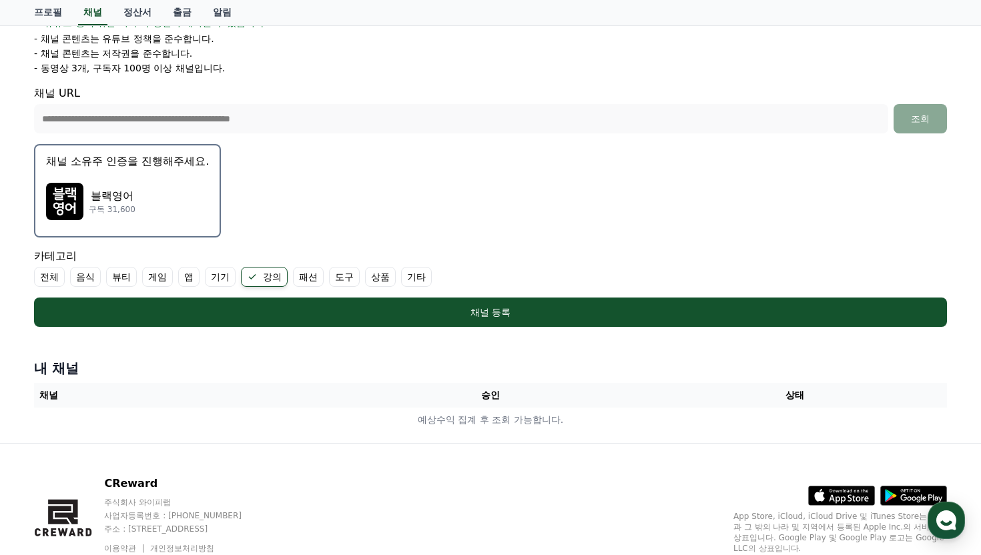
click at [69, 199] on img "button" at bounding box center [64, 201] width 37 height 37
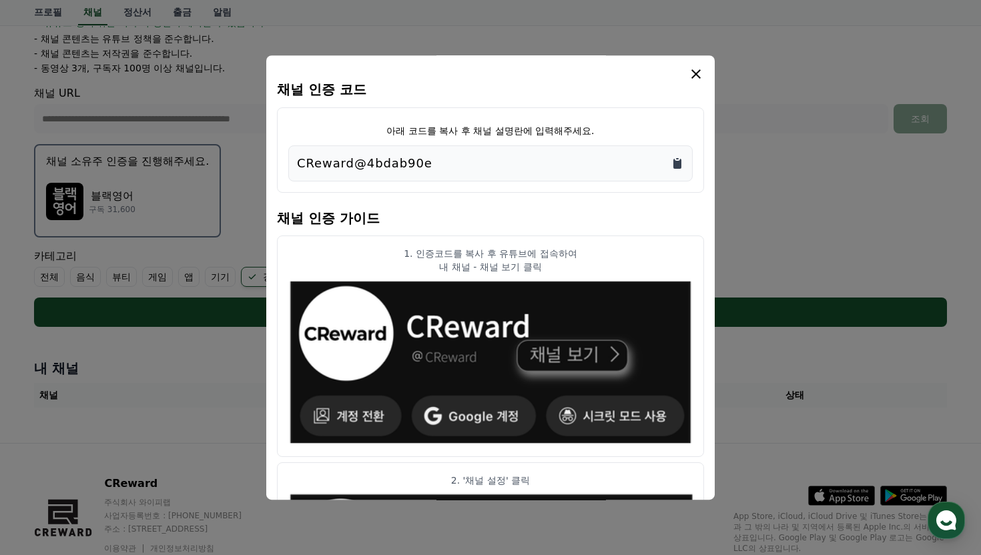
click at [676, 162] on icon "Copy to clipboard" at bounding box center [677, 164] width 8 height 10
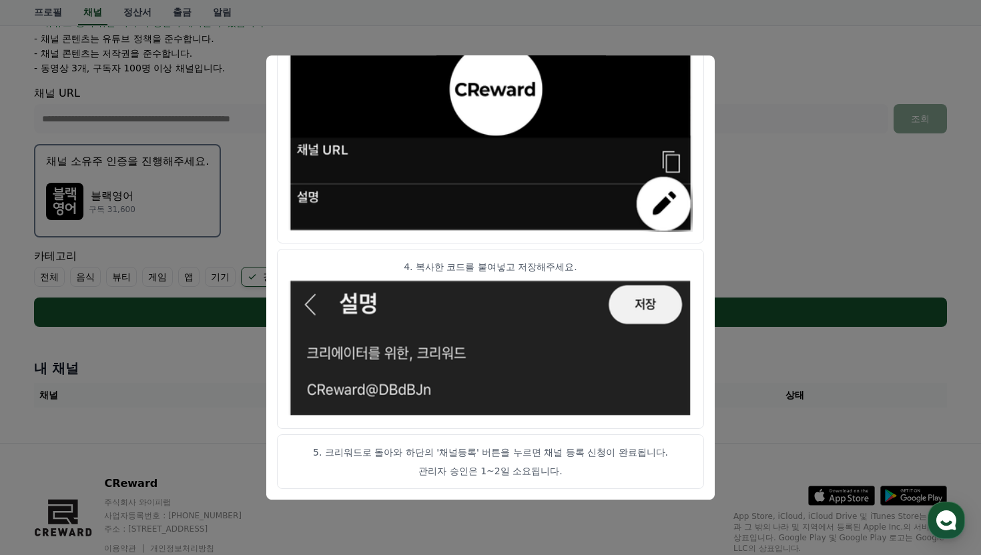
scroll to position [324, 0]
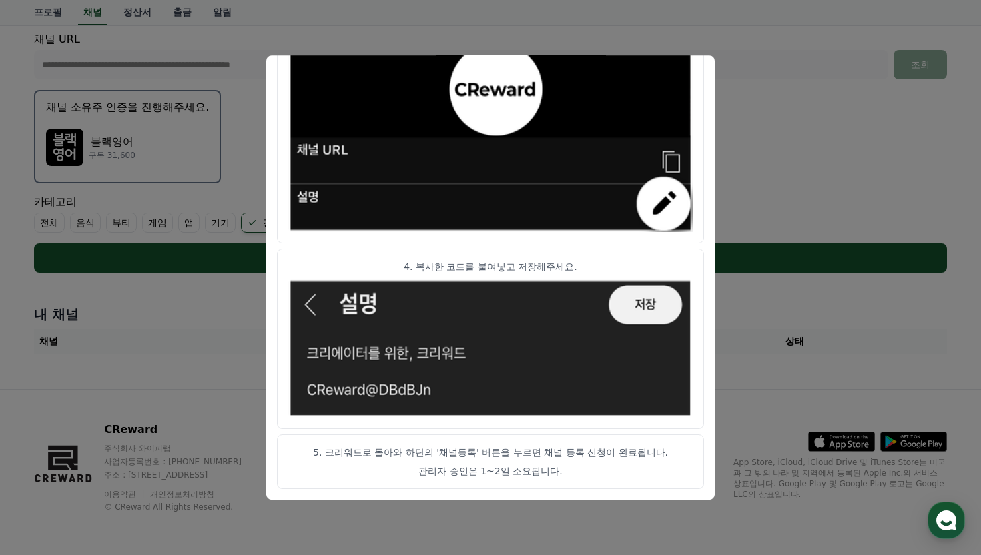
click at [820, 135] on button "close modal" at bounding box center [490, 277] width 981 height 555
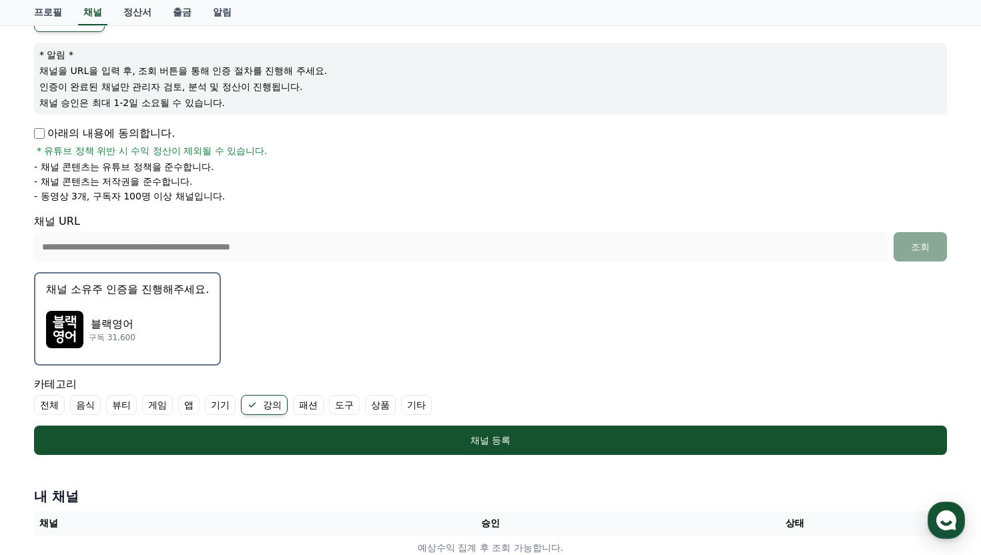
scroll to position [138, 0]
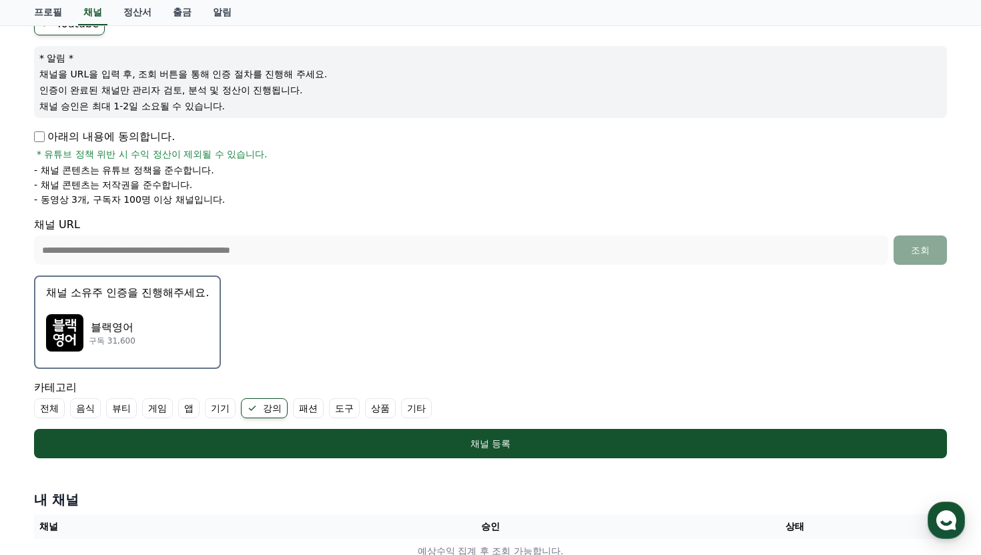
click at [97, 297] on p "채널 소유주 인증을 진행해주세요." at bounding box center [127, 293] width 163 height 16
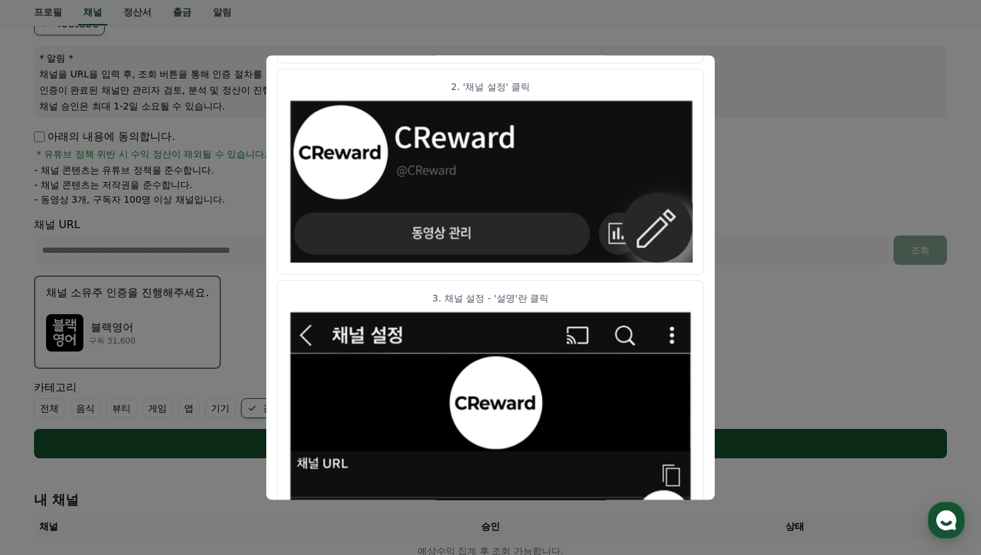
scroll to position [708, 0]
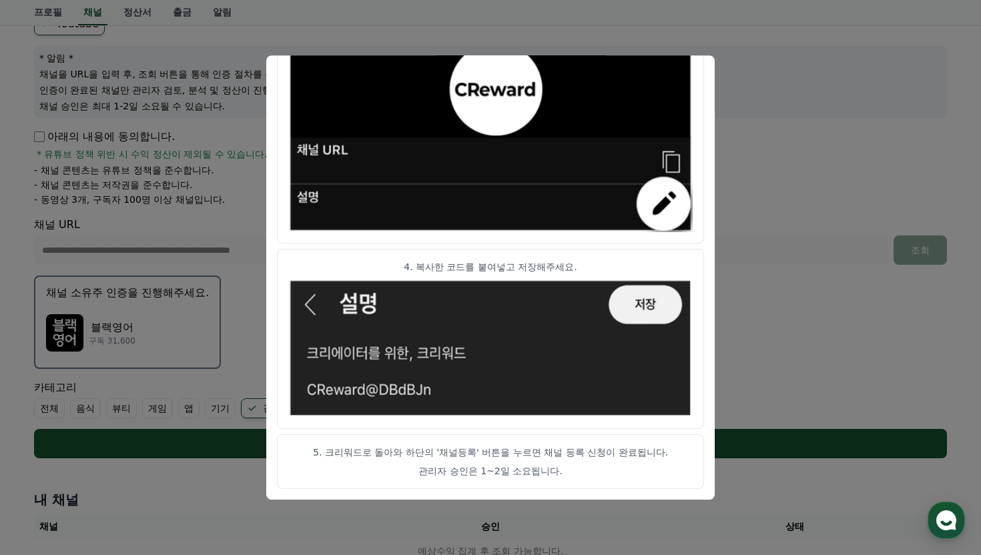
click at [744, 309] on button "close modal" at bounding box center [490, 277] width 981 height 555
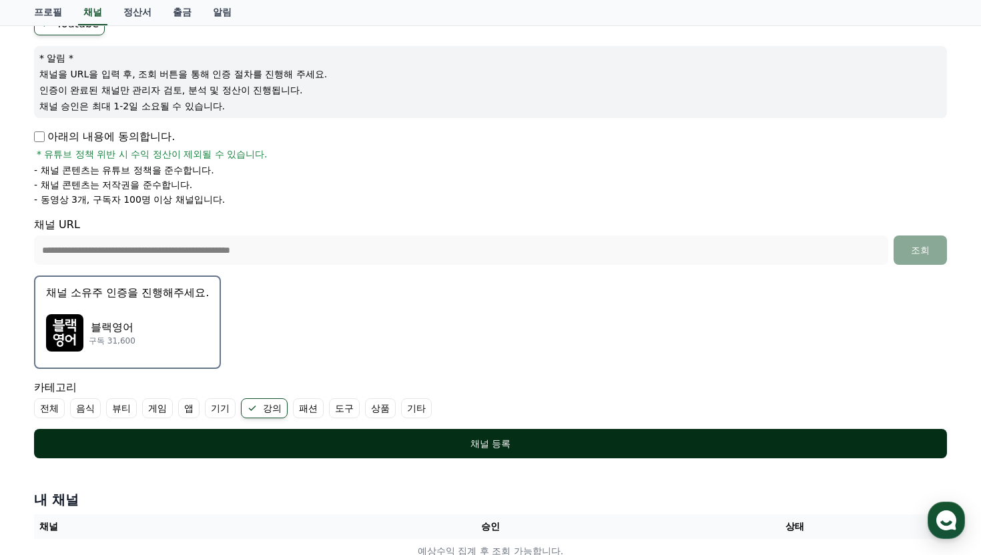
click at [475, 435] on button "채널 등록" at bounding box center [490, 443] width 913 height 29
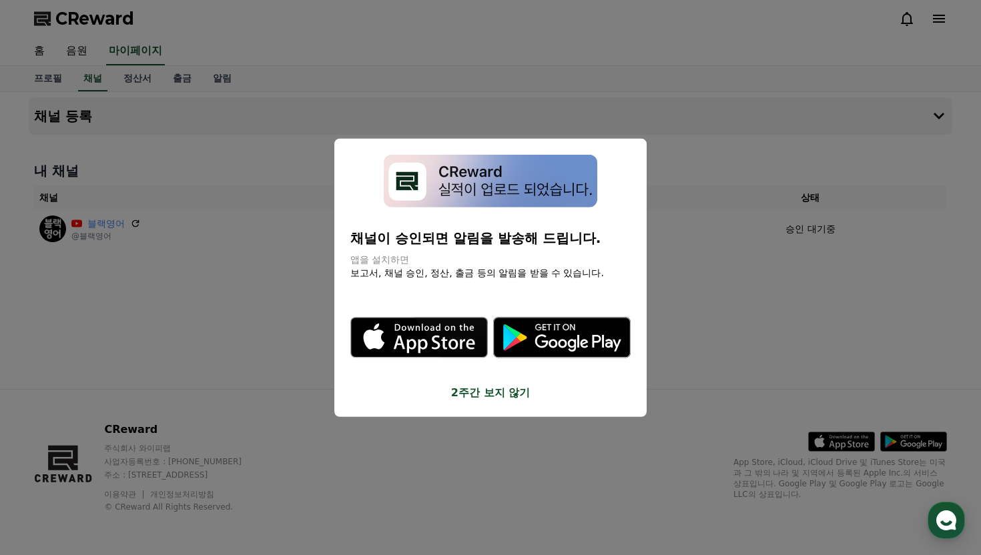
click at [528, 203] on img "modal" at bounding box center [491, 181] width 214 height 53
click at [487, 392] on button "2주간 보지 않기" at bounding box center [490, 392] width 280 height 16
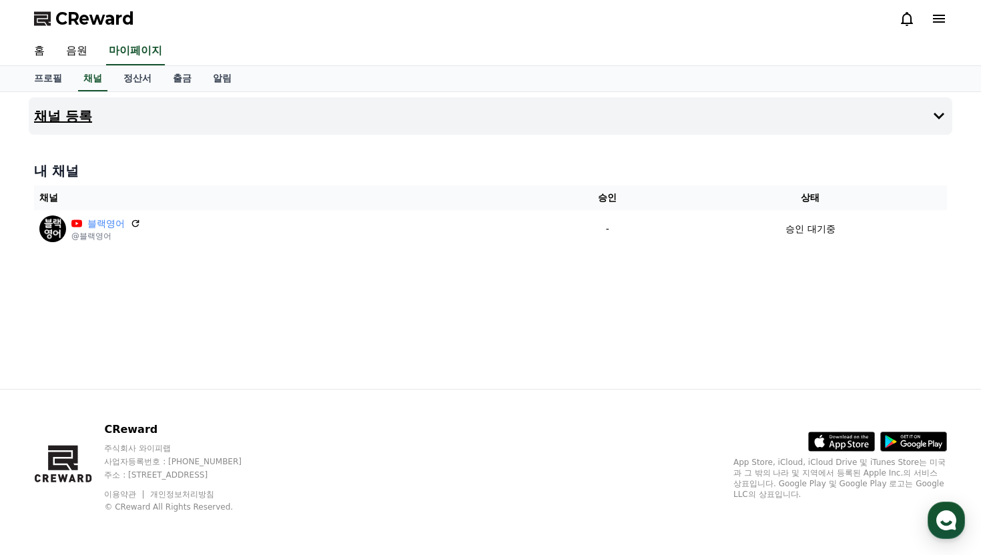
click at [60, 117] on h4 "채널 등록" at bounding box center [63, 116] width 58 height 15
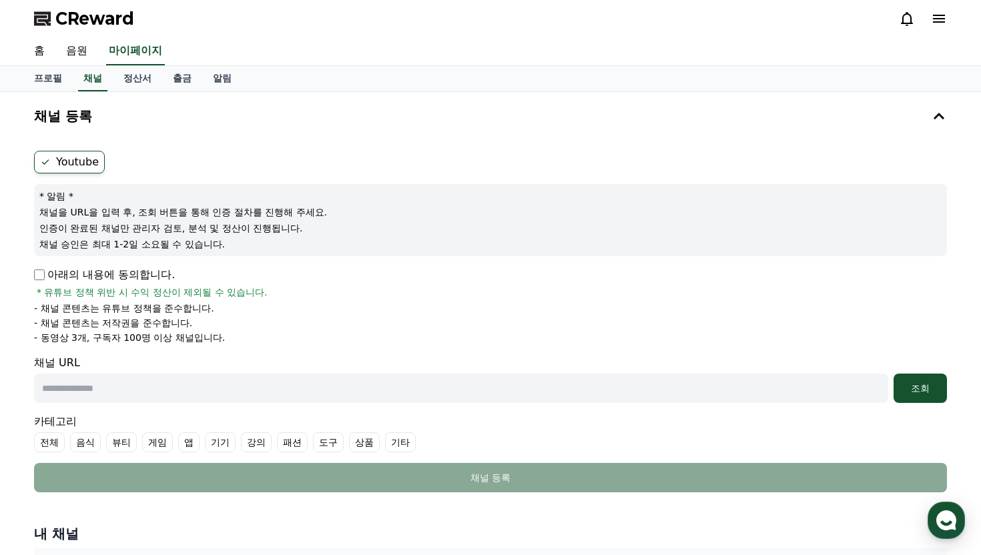
click at [165, 380] on input "text" at bounding box center [461, 388] width 854 height 29
paste input "**********"
type input "**********"
click at [929, 390] on div "조회" at bounding box center [920, 388] width 43 height 13
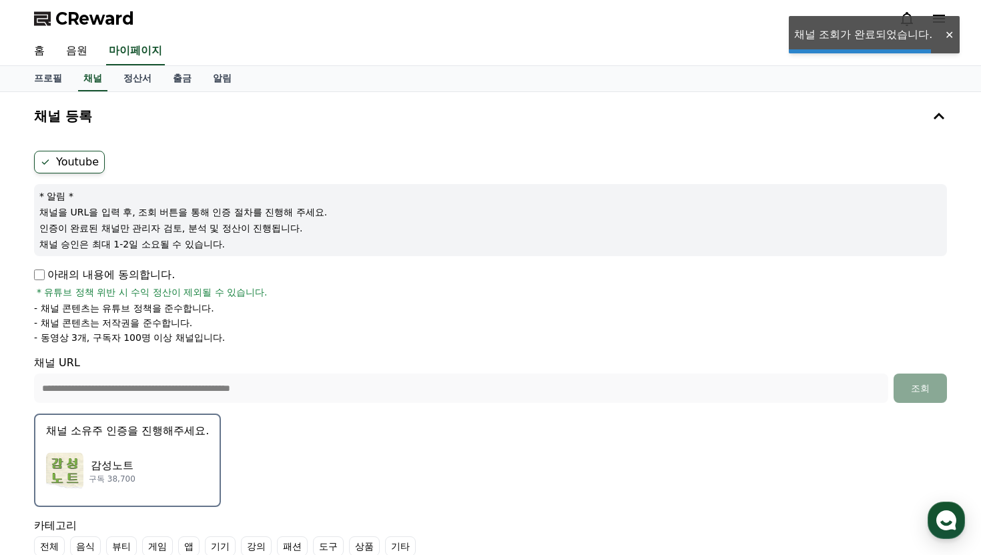
scroll to position [336, 0]
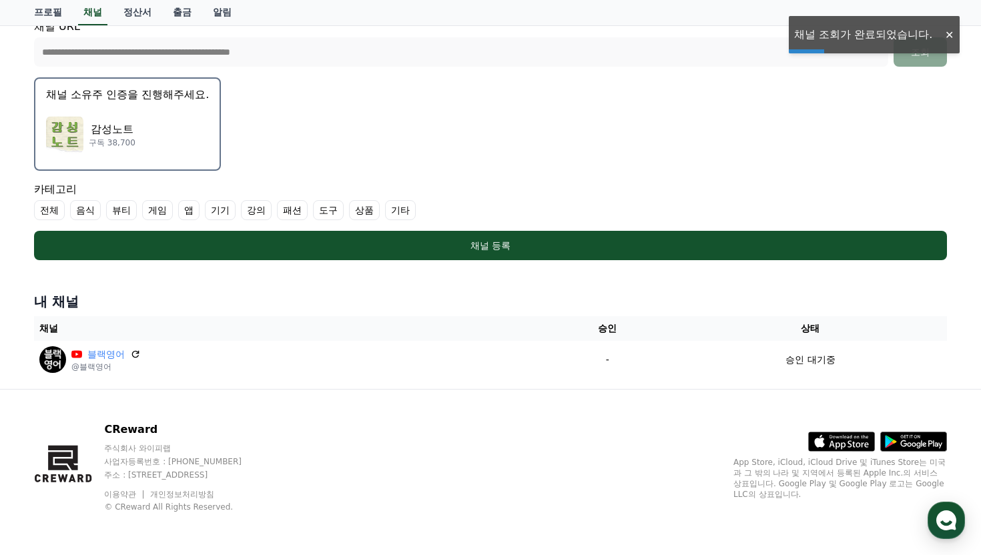
click at [115, 94] on p "채널 소유주 인증을 진행해주세요." at bounding box center [127, 95] width 163 height 16
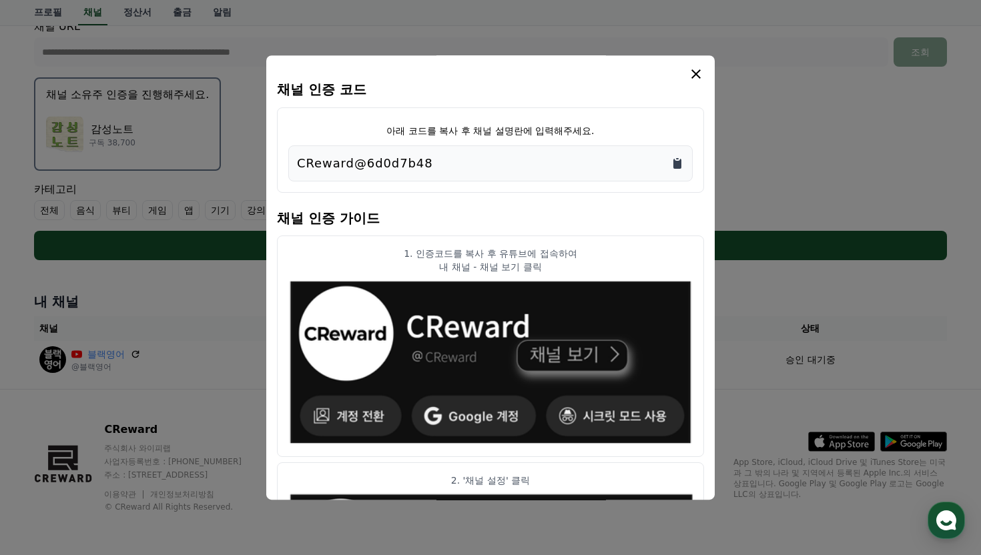
click at [679, 164] on icon "Copy to clipboard" at bounding box center [677, 164] width 8 height 10
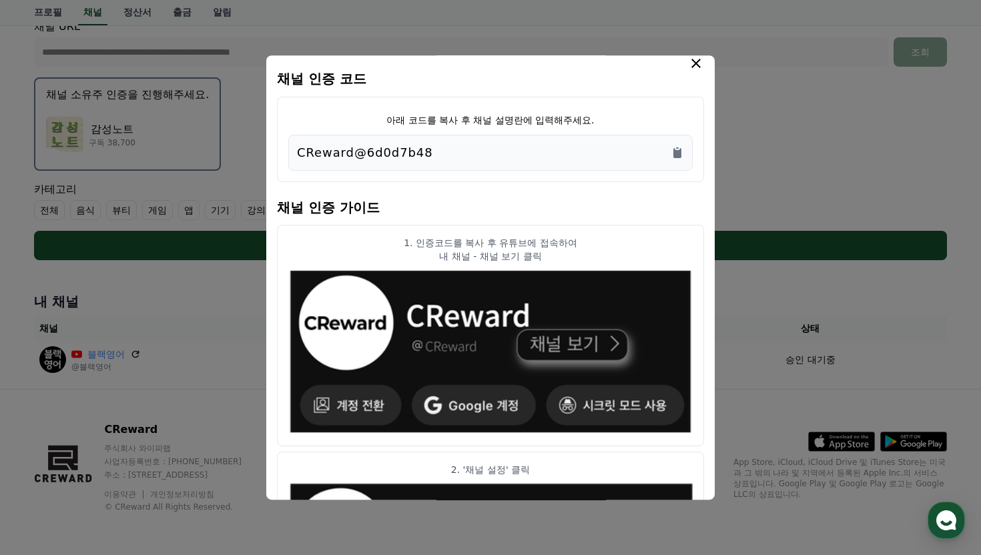
scroll to position [0, 0]
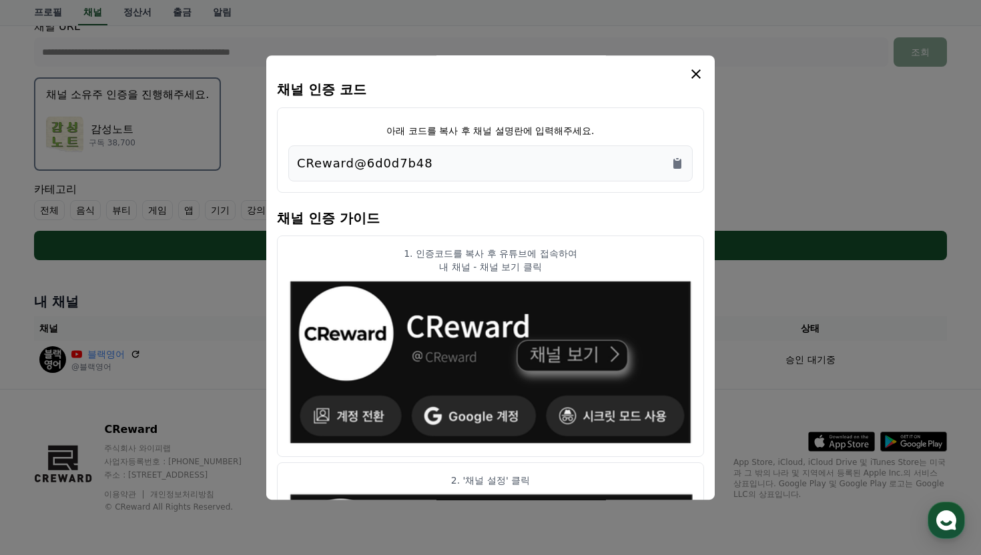
click at [690, 77] on icon "modal" at bounding box center [696, 74] width 16 height 16
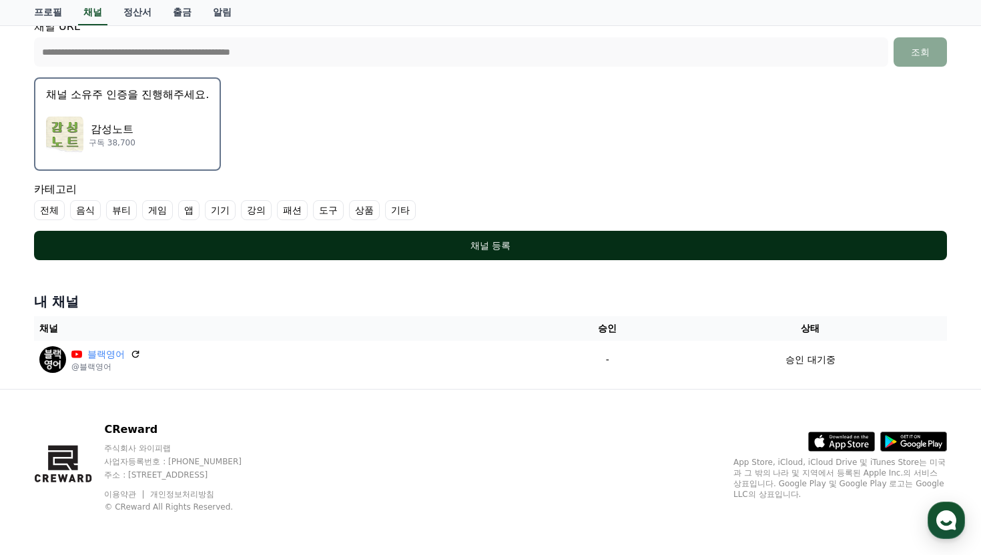
click at [507, 245] on div "채널 등록" at bounding box center [491, 245] width 860 height 13
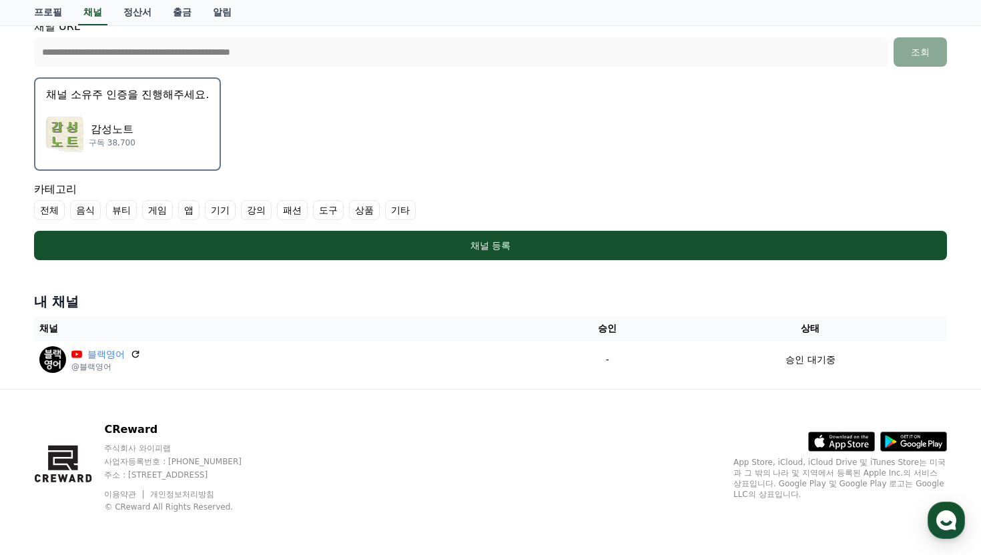
click at [242, 213] on label "강의" at bounding box center [256, 210] width 31 height 20
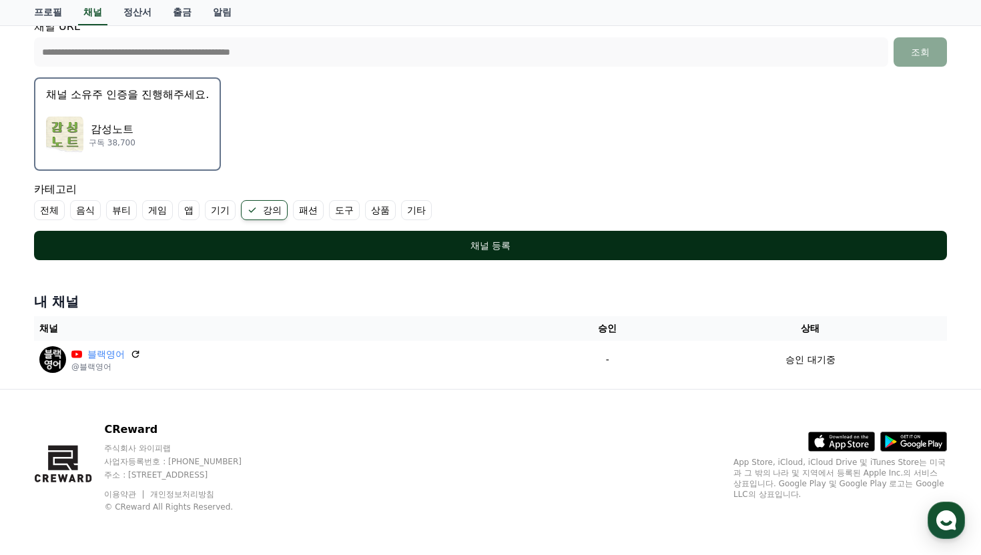
click at [467, 236] on button "채널 등록" at bounding box center [490, 245] width 913 height 29
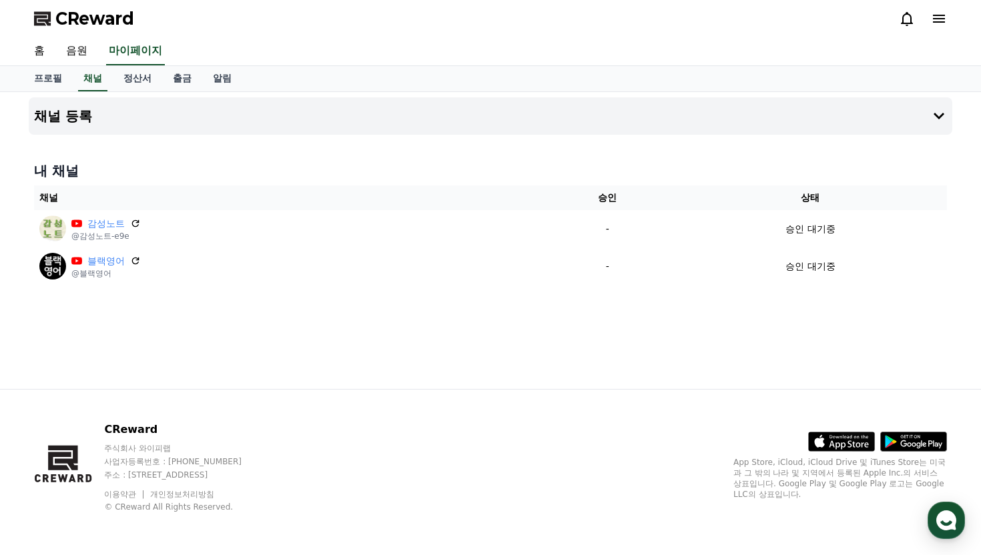
click at [89, 13] on span "CReward" at bounding box center [94, 18] width 79 height 21
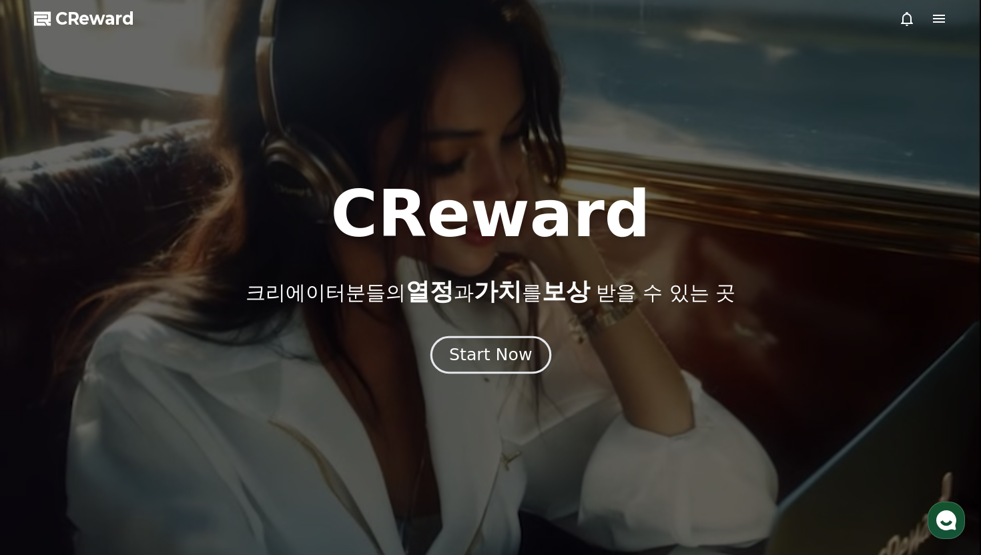
click at [501, 350] on div "Start Now" at bounding box center [490, 355] width 83 height 23
